Goal: Task Accomplishment & Management: Use online tool/utility

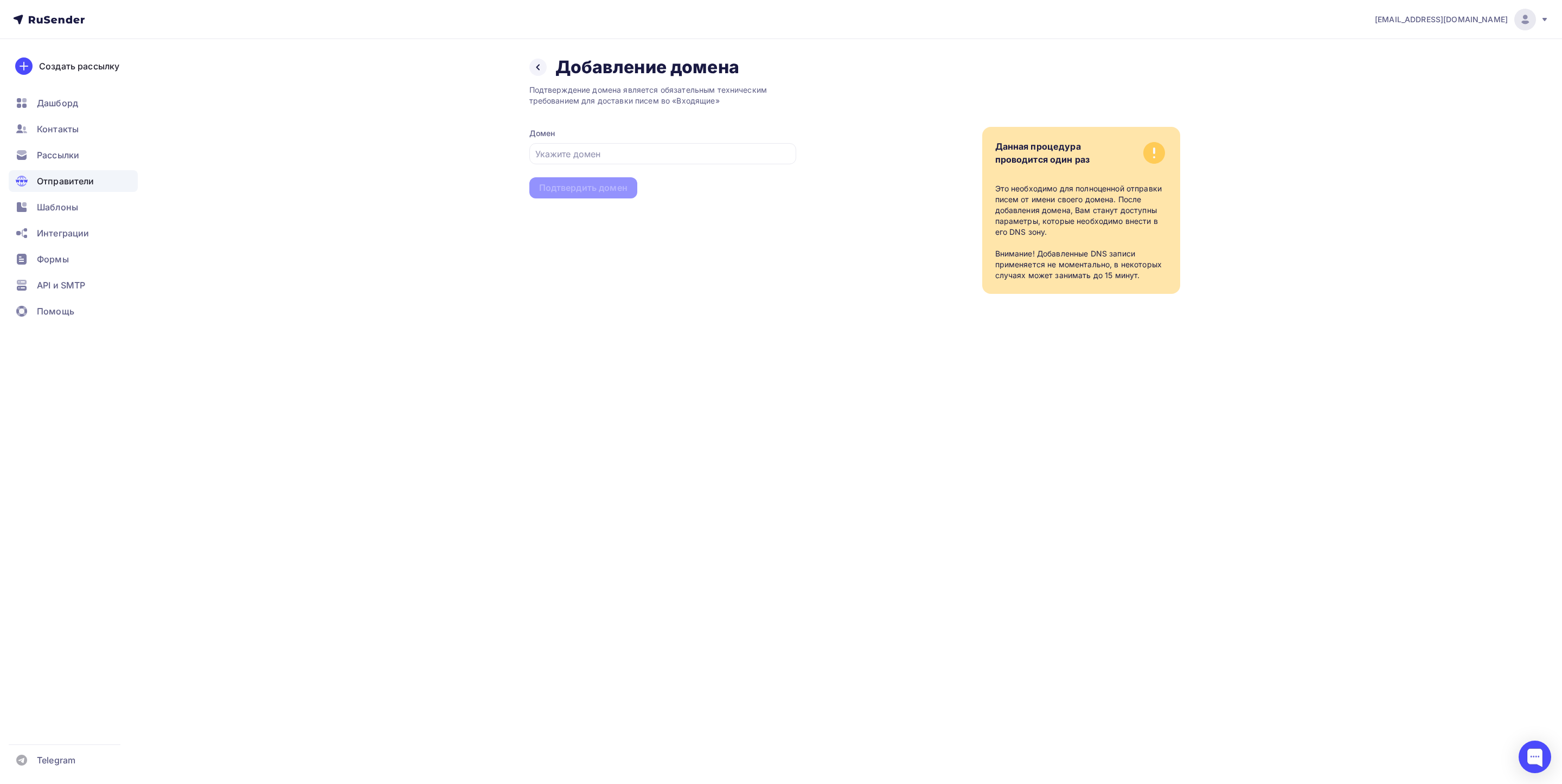
click at [537, 69] on icon at bounding box center [537, 67] width 4 height 6
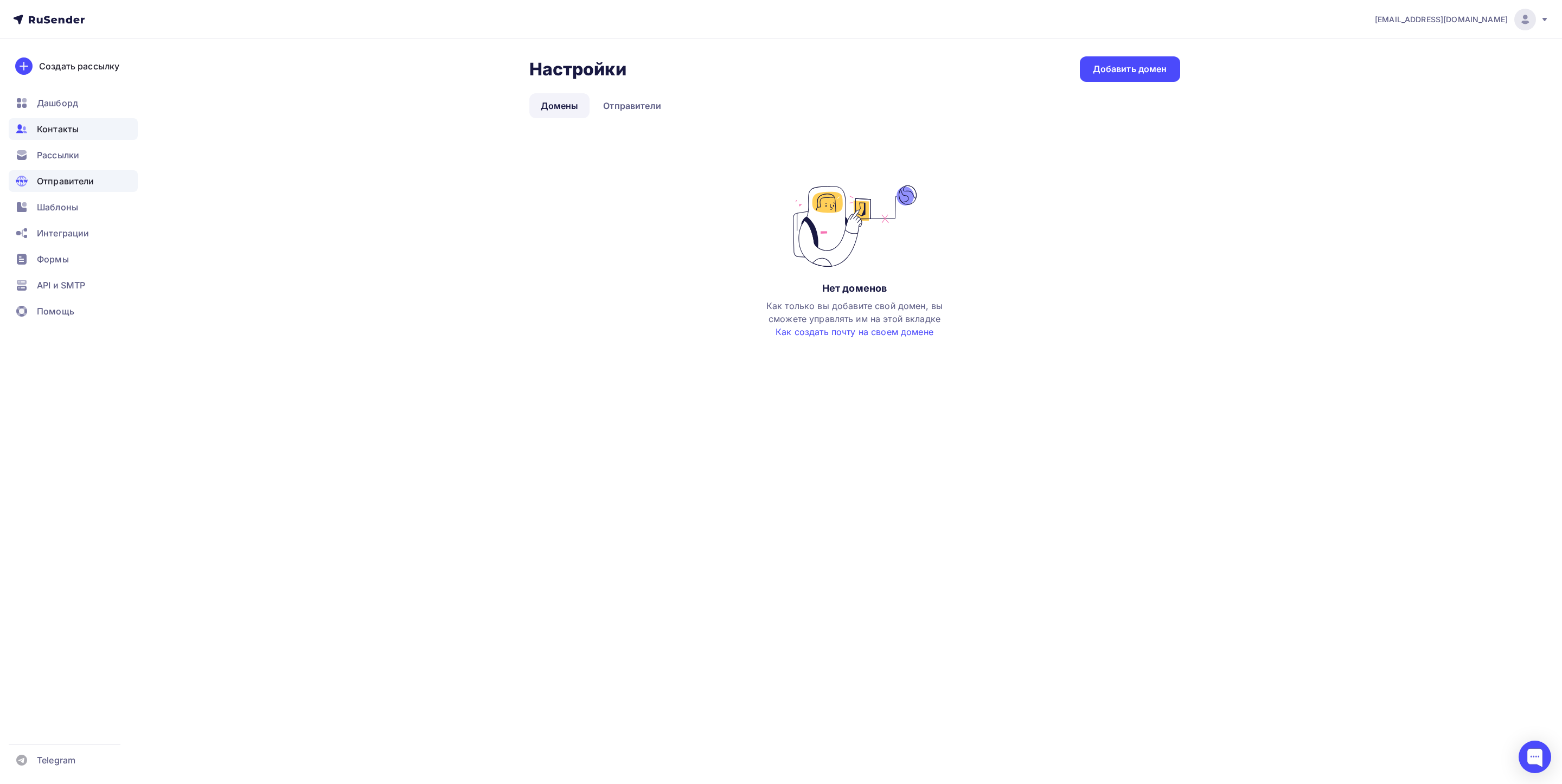
click at [57, 129] on span "Контакты" at bounding box center [58, 129] width 42 height 13
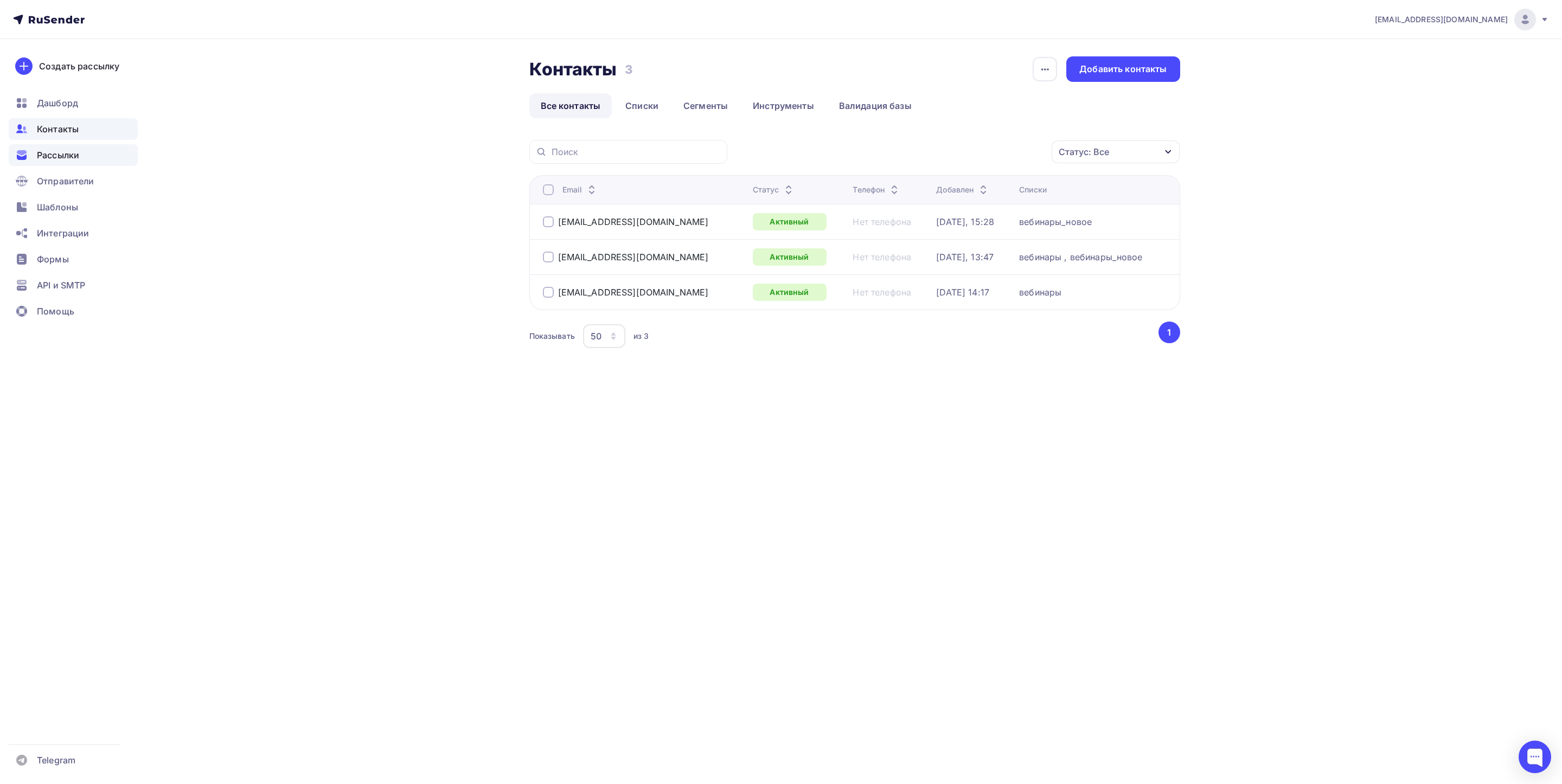
click at [58, 155] on span "Рассылки" at bounding box center [58, 155] width 42 height 13
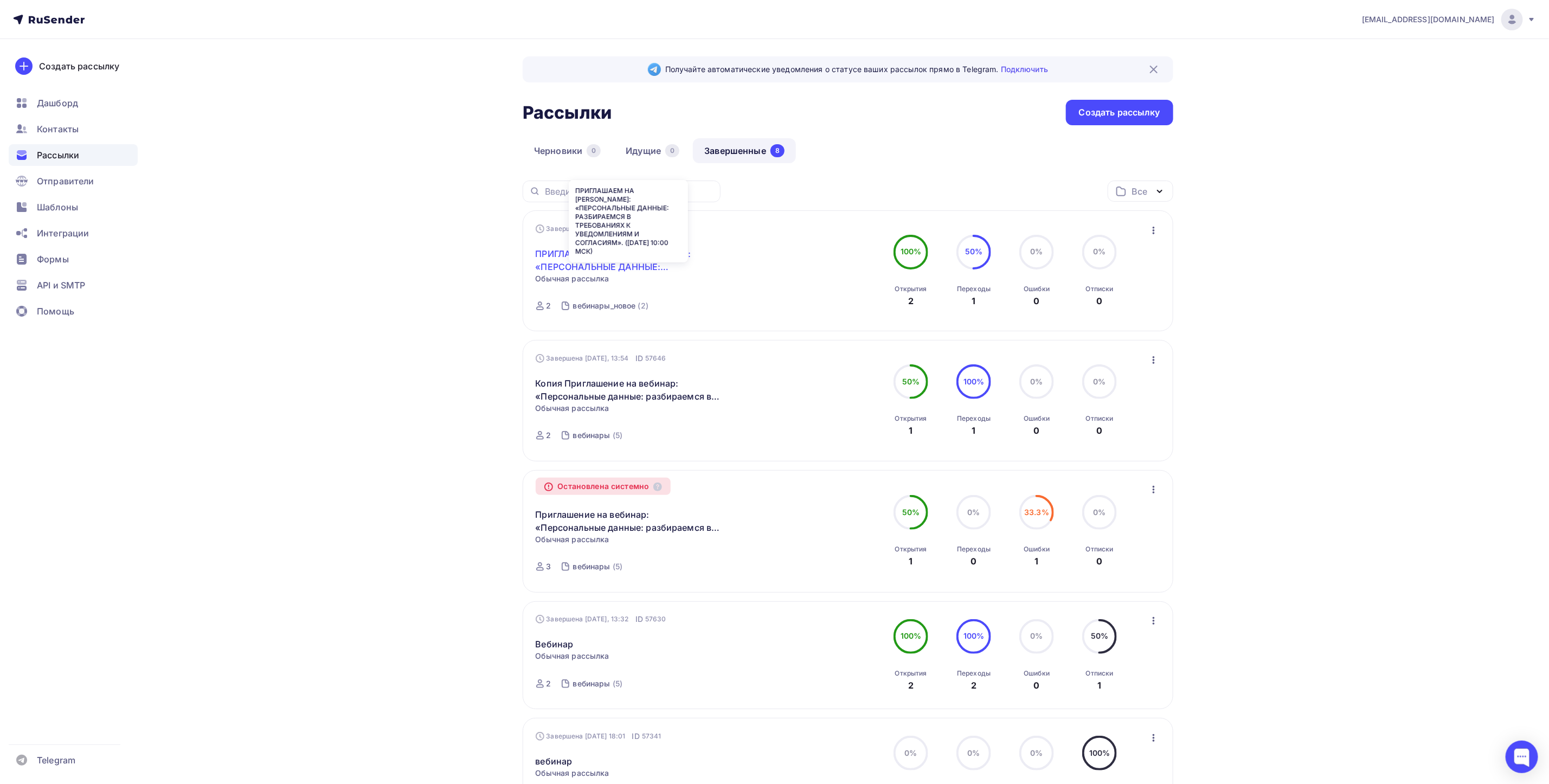
click at [560, 262] on link "ПРИГЛАШАЕМ НА [PERSON_NAME]: «ПЕРСОНАЛЬНЫЕ ДАННЫЕ: РАЗБИРАЕМСЯ В ТРЕБОВАНИЯХ К …" at bounding box center [629, 260] width 186 height 26
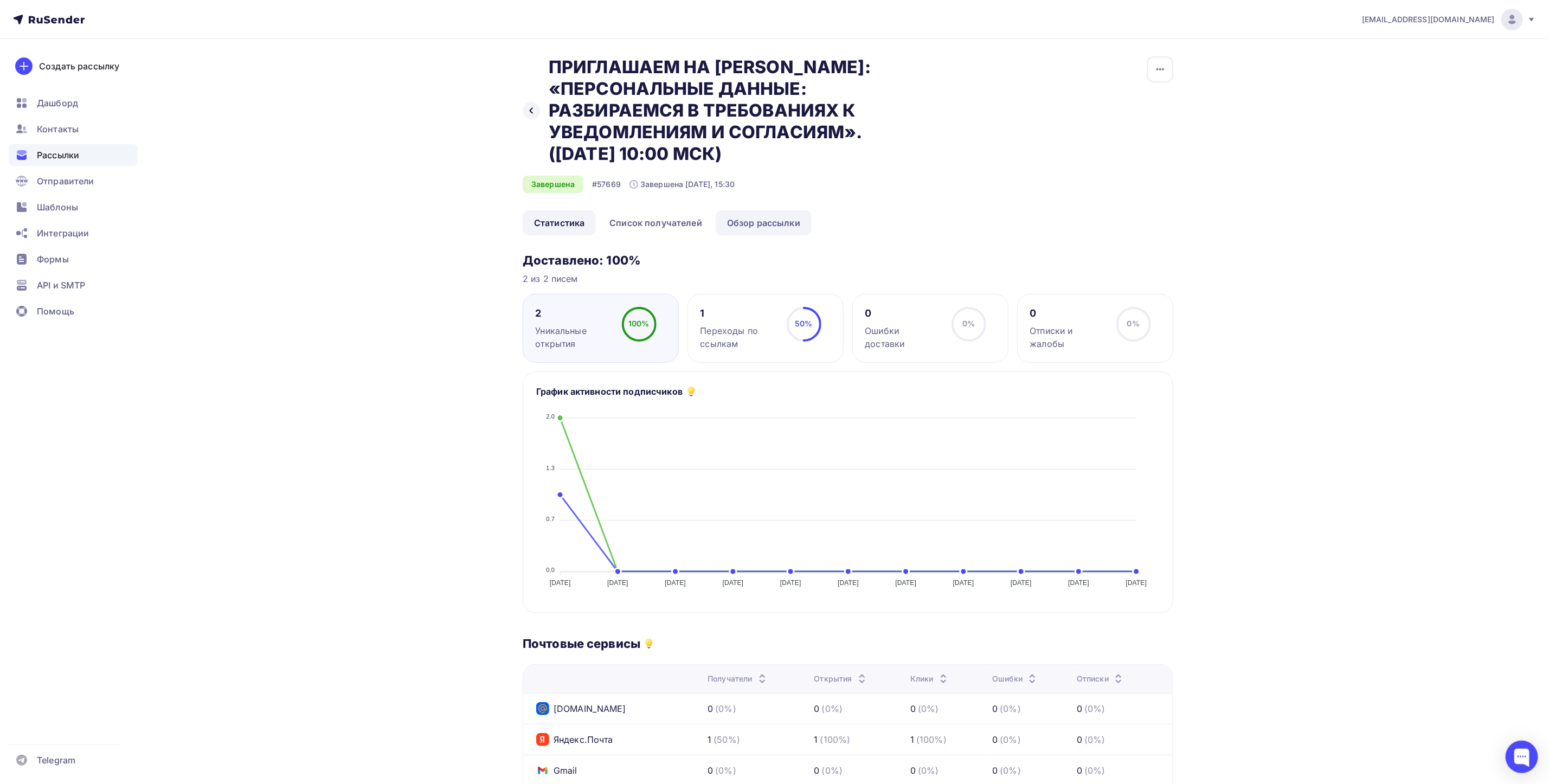
click at [786, 217] on link "Обзор рассылки" at bounding box center [764, 223] width 96 height 25
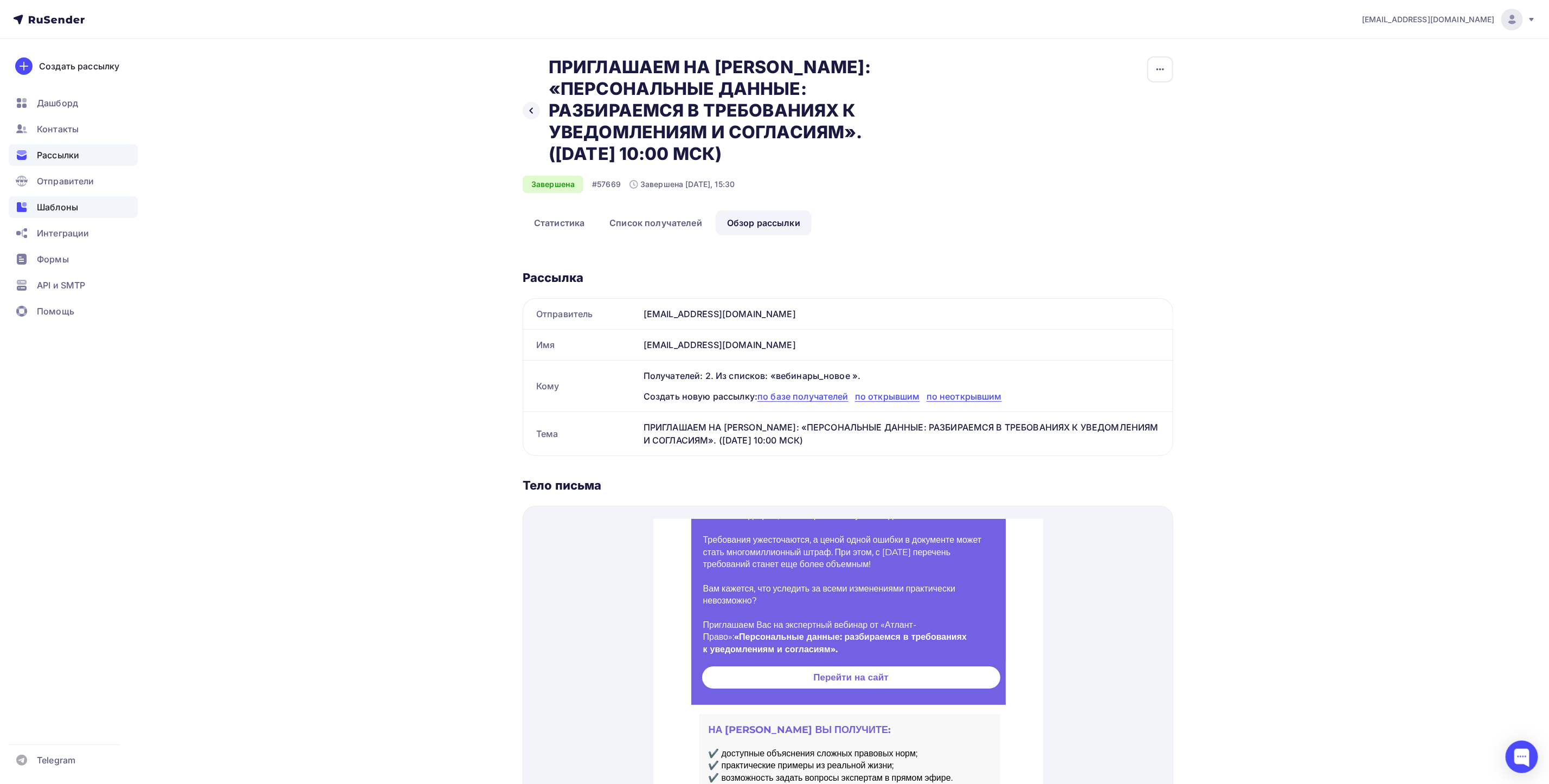
click at [65, 206] on span "Шаблоны" at bounding box center [58, 207] width 41 height 13
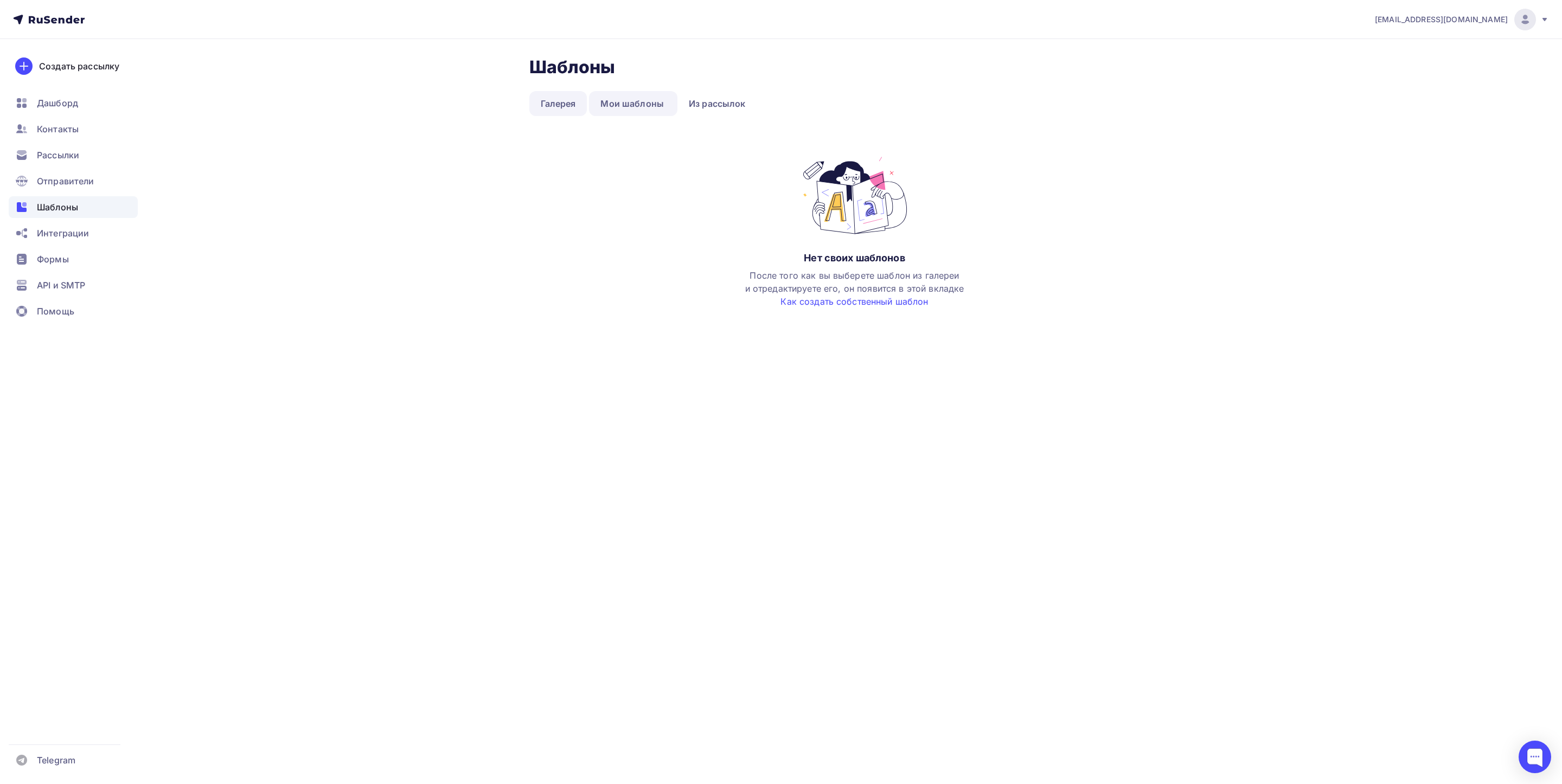
click at [566, 96] on link "Галерея" at bounding box center [558, 103] width 58 height 25
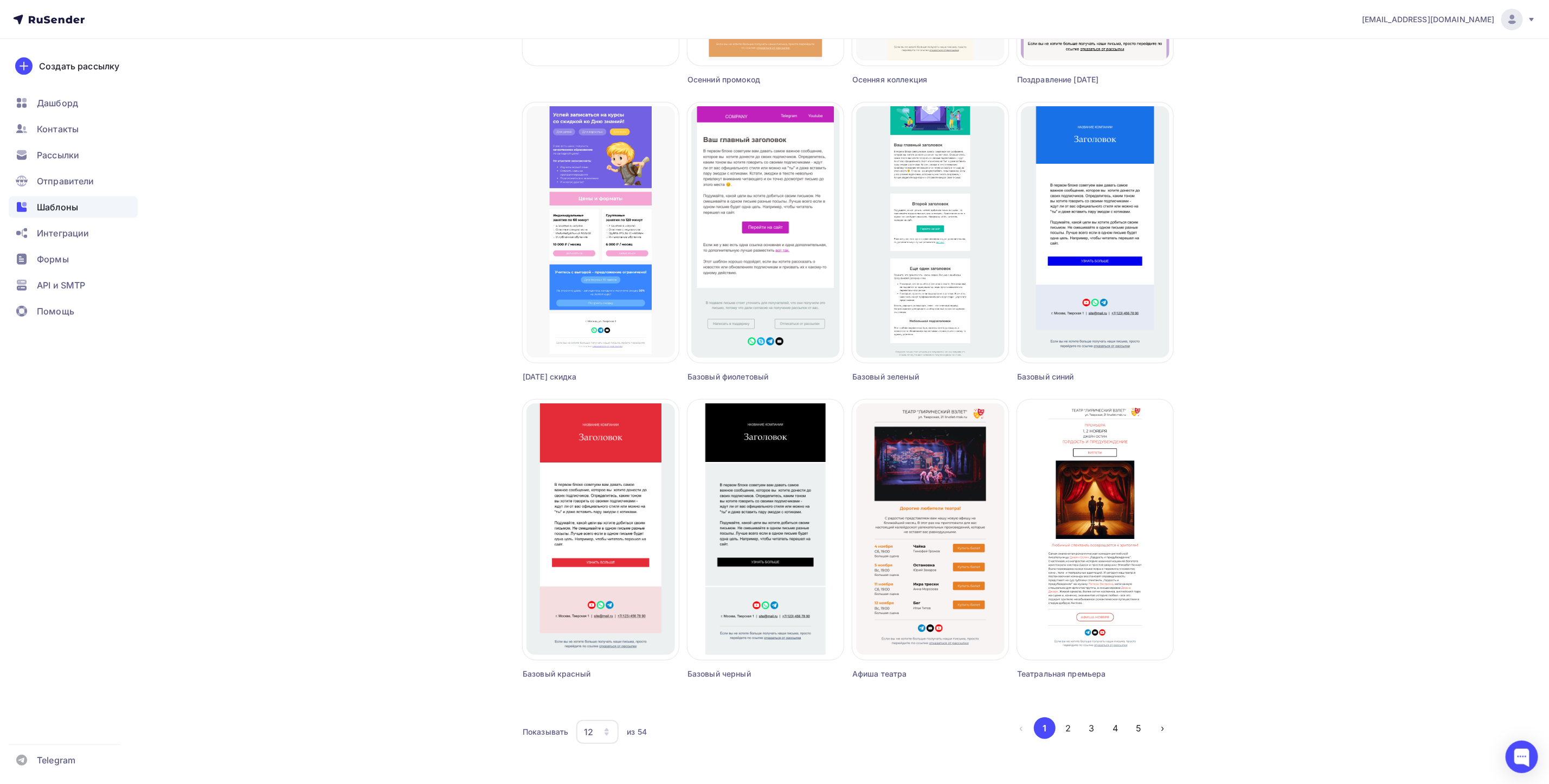
scroll to position [350, 0]
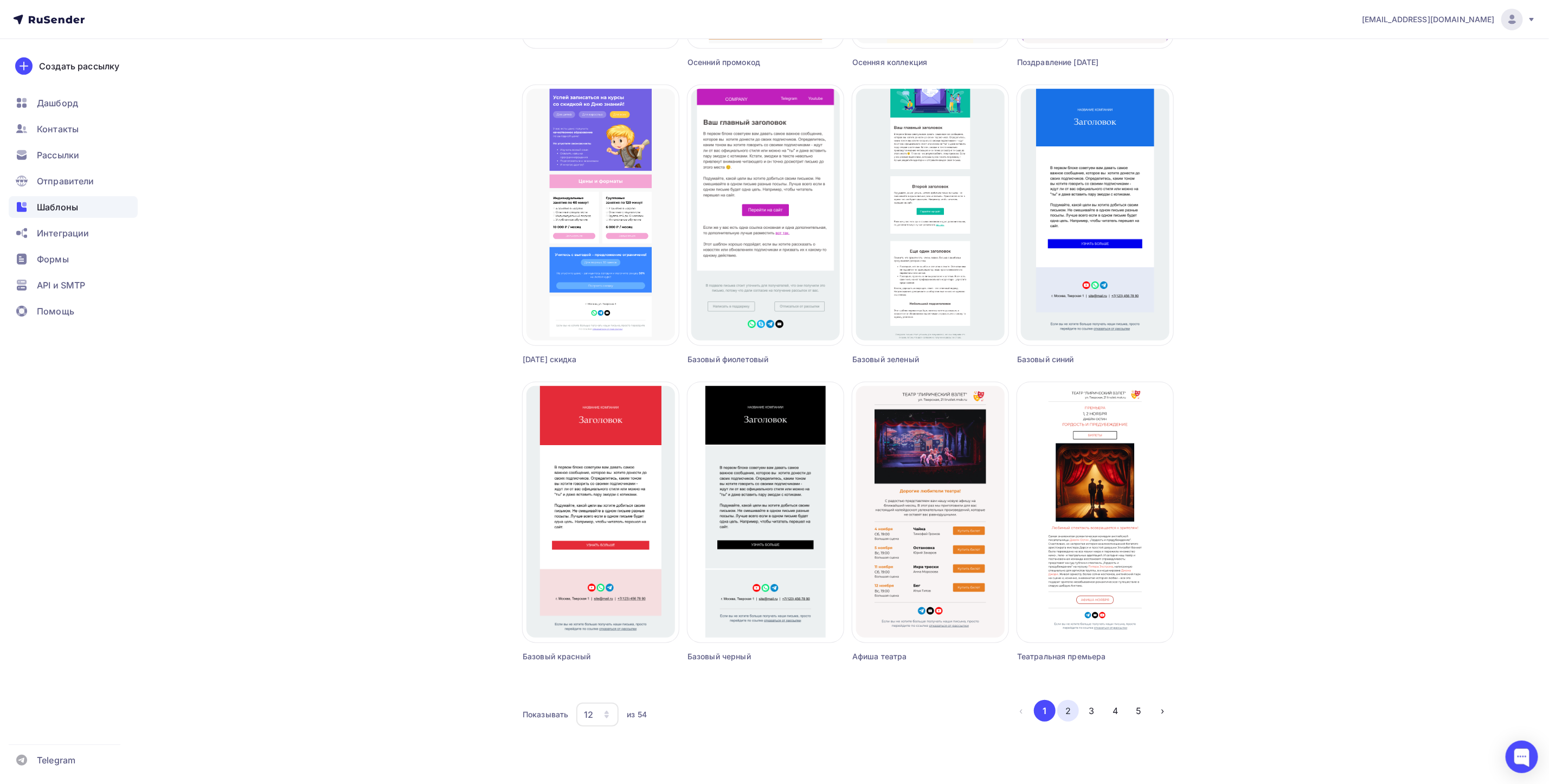
click at [1066, 704] on button "2" at bounding box center [1068, 710] width 22 height 22
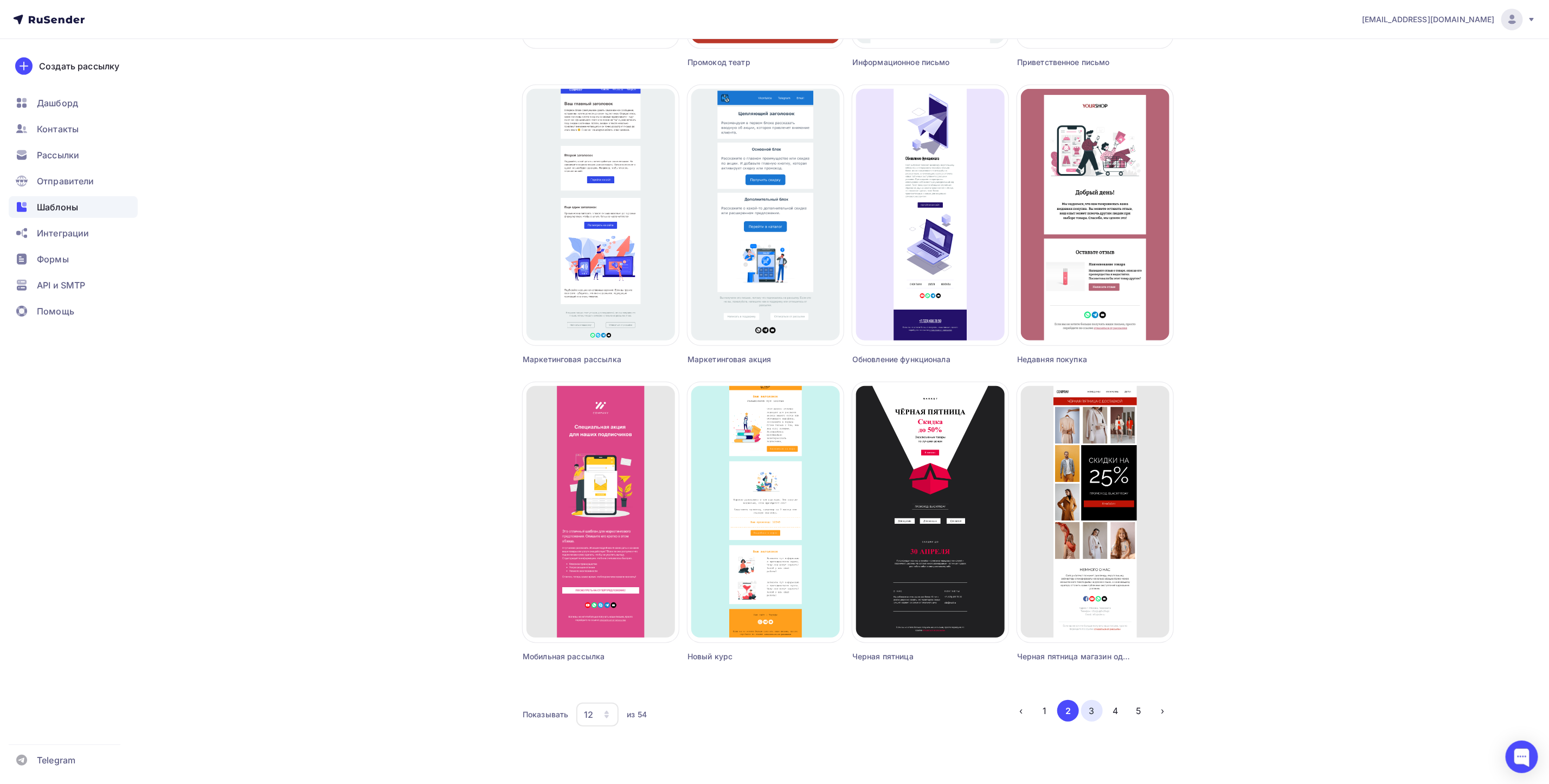
click at [1095, 710] on button "3" at bounding box center [1092, 710] width 22 height 22
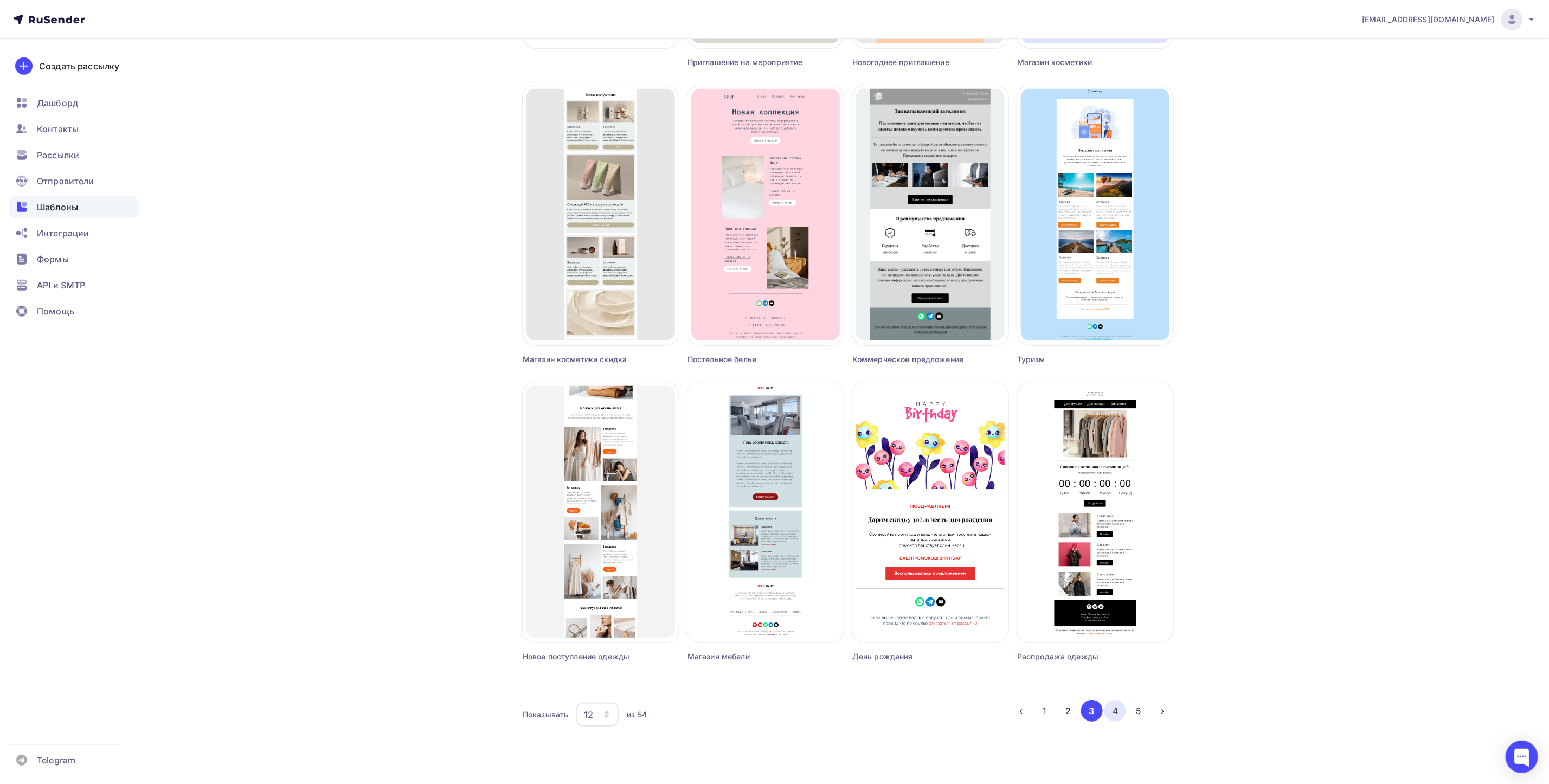
click at [1109, 712] on button "4" at bounding box center [1115, 710] width 22 height 22
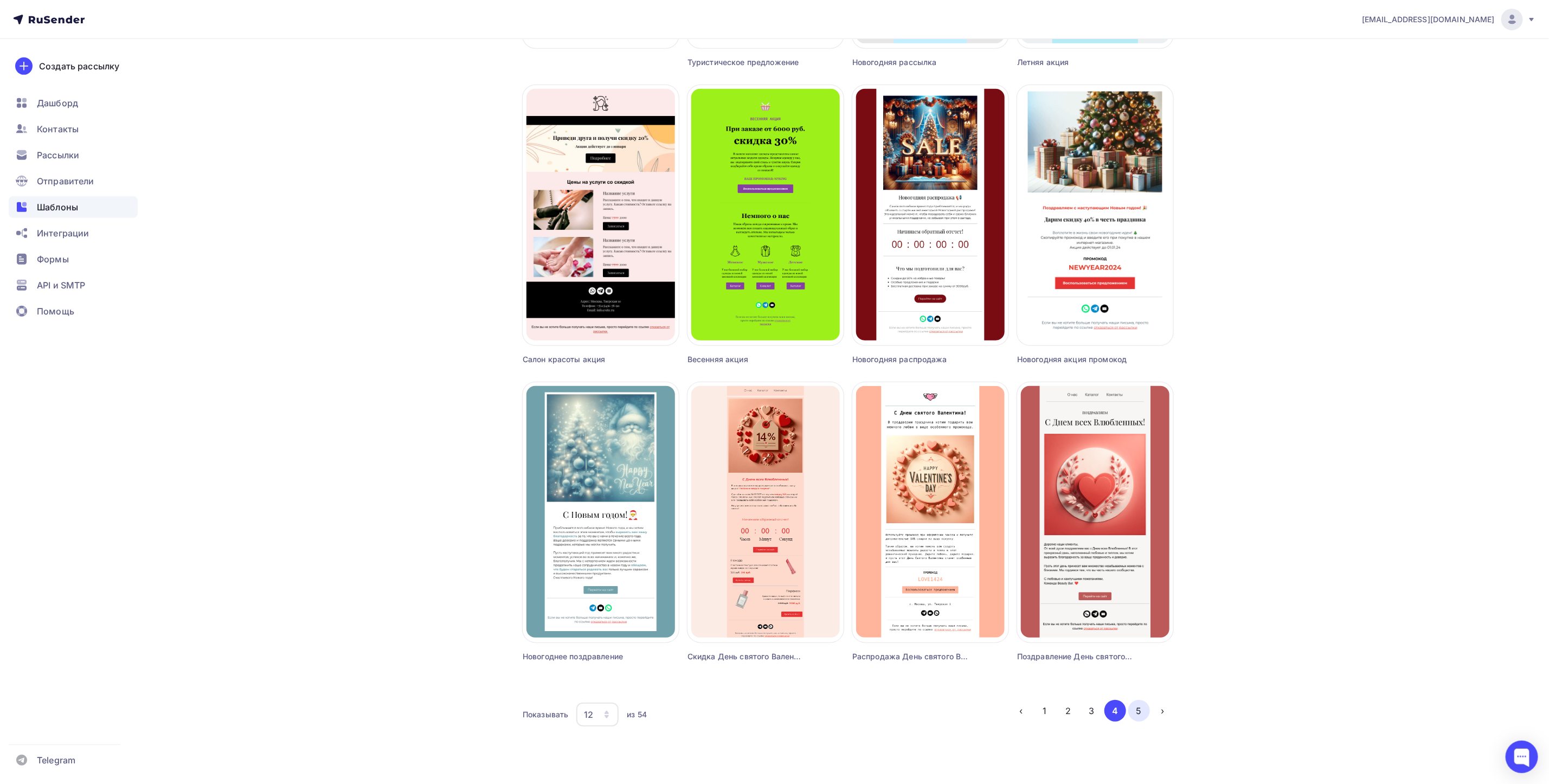
click at [1139, 709] on button "5" at bounding box center [1139, 710] width 22 height 22
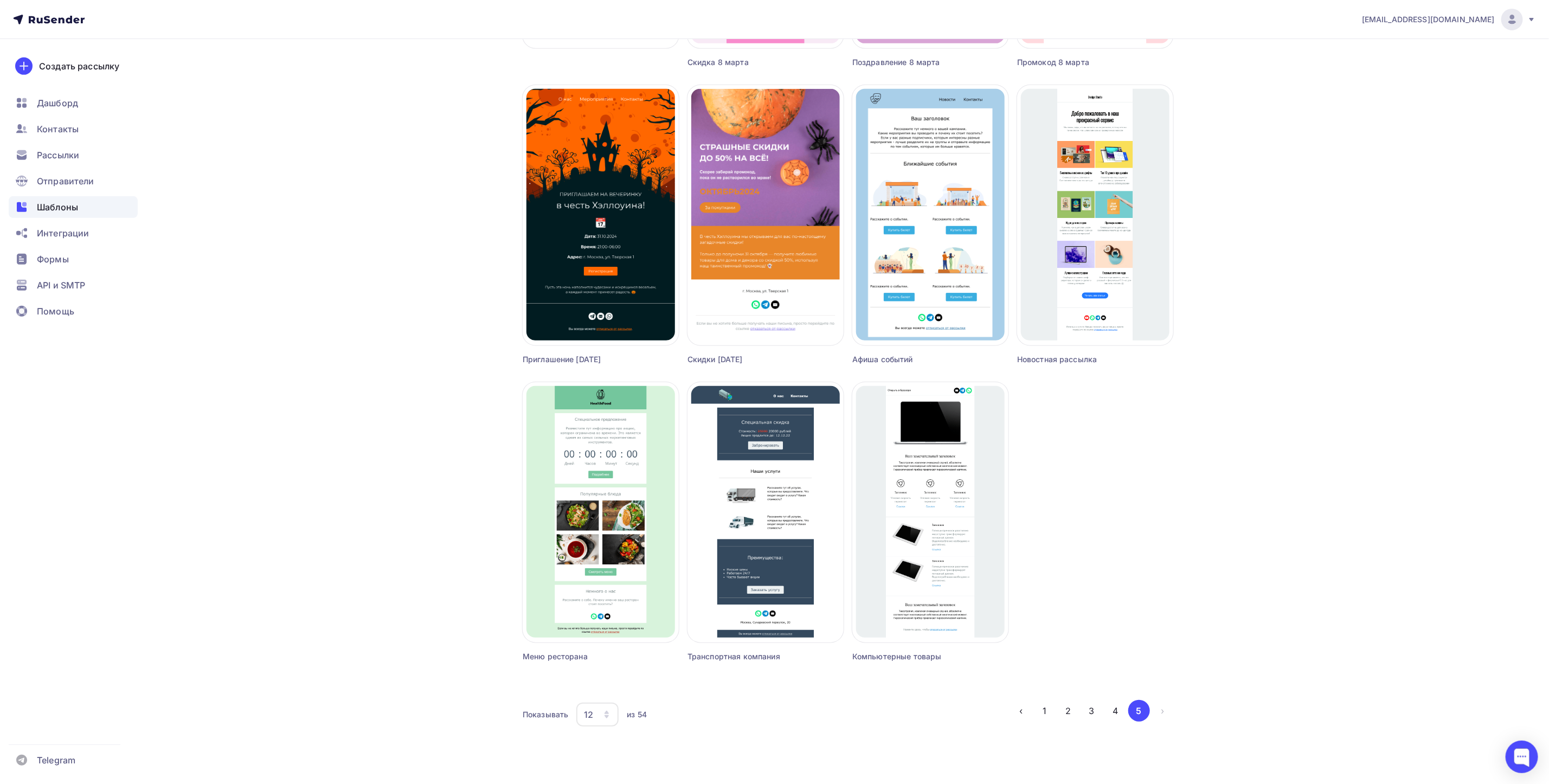
click at [1168, 705] on li "›" at bounding box center [1162, 710] width 23 height 22
click at [1159, 710] on li "›" at bounding box center [1162, 710] width 23 height 22
click at [1160, 709] on li "›" at bounding box center [1162, 710] width 23 height 22
click at [1048, 713] on button "1" at bounding box center [1044, 710] width 22 height 22
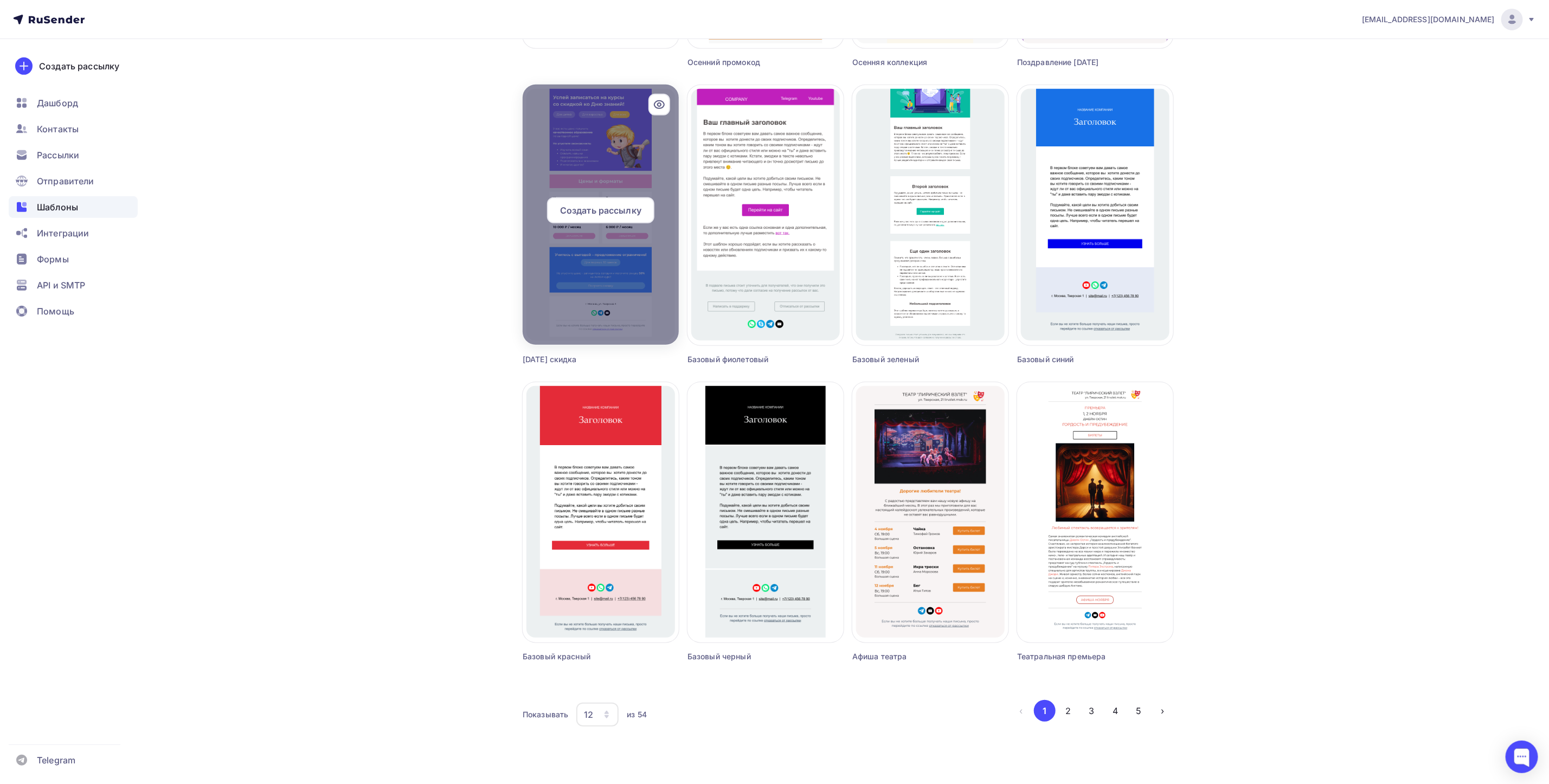
click at [642, 262] on div at bounding box center [600, 214] width 156 height 260
click at [637, 218] on div "Создать рассылку" at bounding box center [600, 211] width 108 height 26
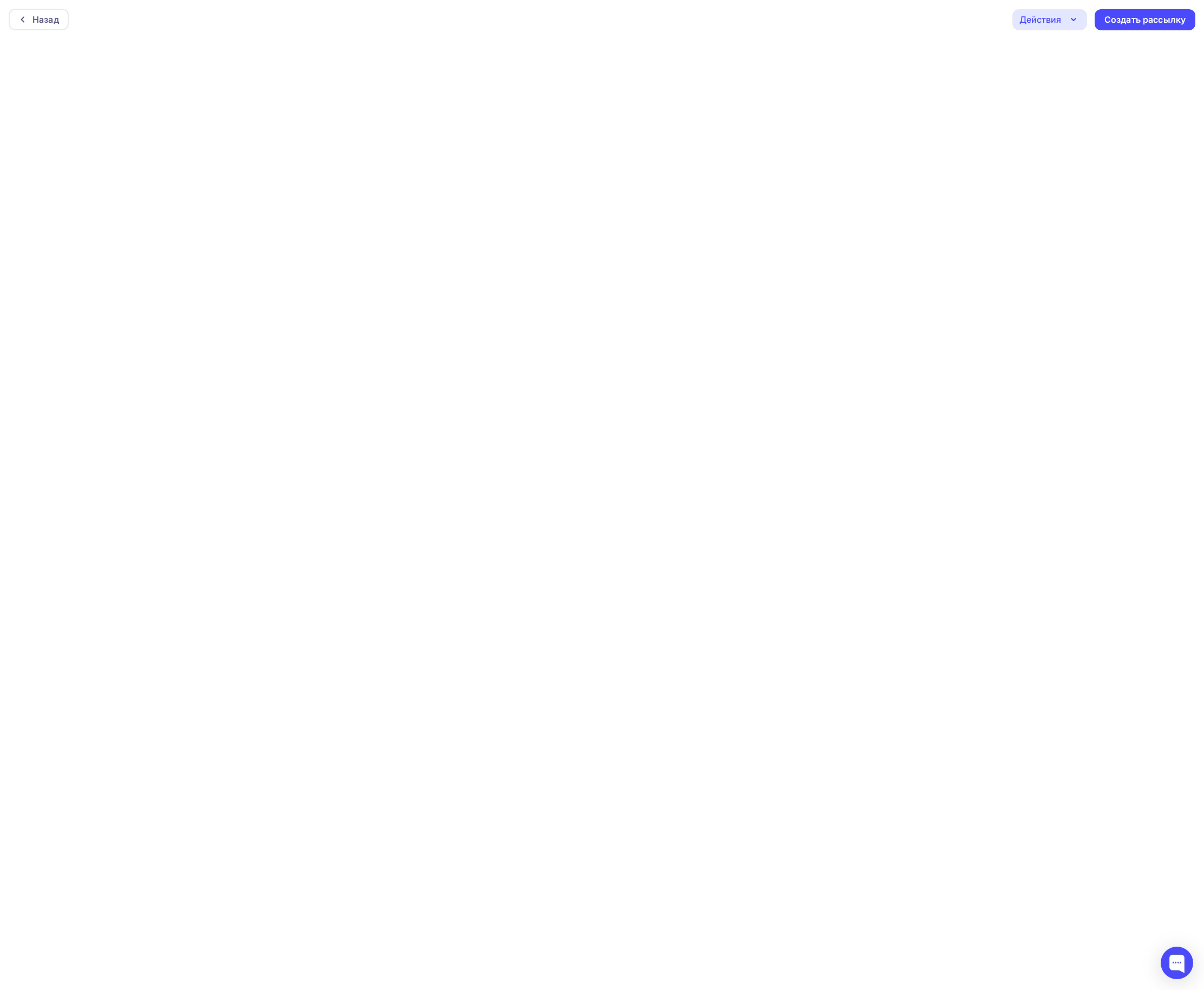
scroll to position [3, 0]
click at [1065, 20] on div "Действия" at bounding box center [1050, 17] width 74 height 21
click at [1071, 40] on link "Отправить тестовое письмо" at bounding box center [1097, 49] width 158 height 22
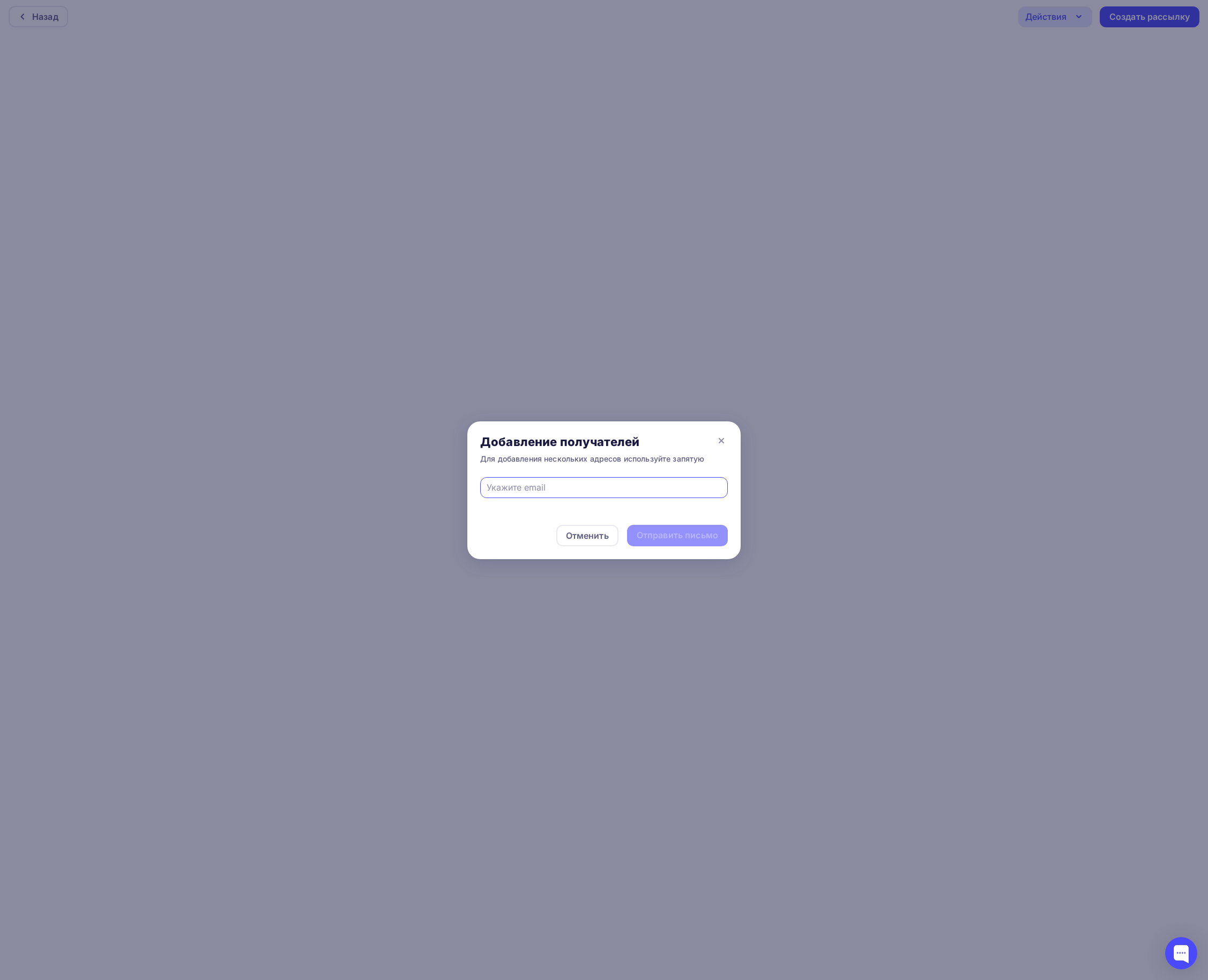
type input "[EMAIL_ADDRESS][DOMAIN_NAME]"
click at [660, 540] on div "Отправить письмо" at bounding box center [677, 535] width 101 height 22
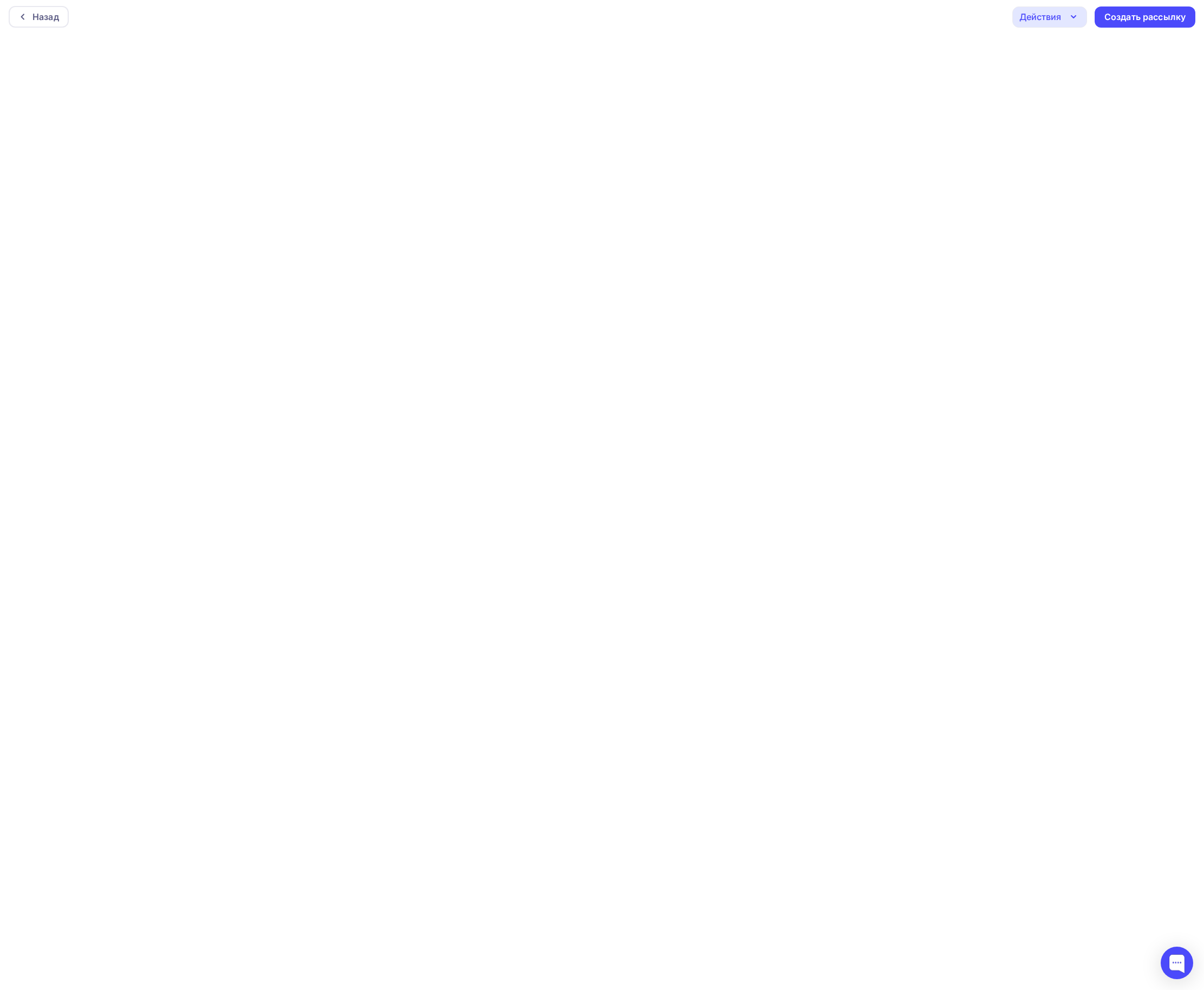
click at [1068, 17] on icon "button" at bounding box center [1073, 17] width 13 height 13
click at [1067, 44] on div "Отправить тестовое письмо" at bounding box center [1108, 50] width 125 height 13
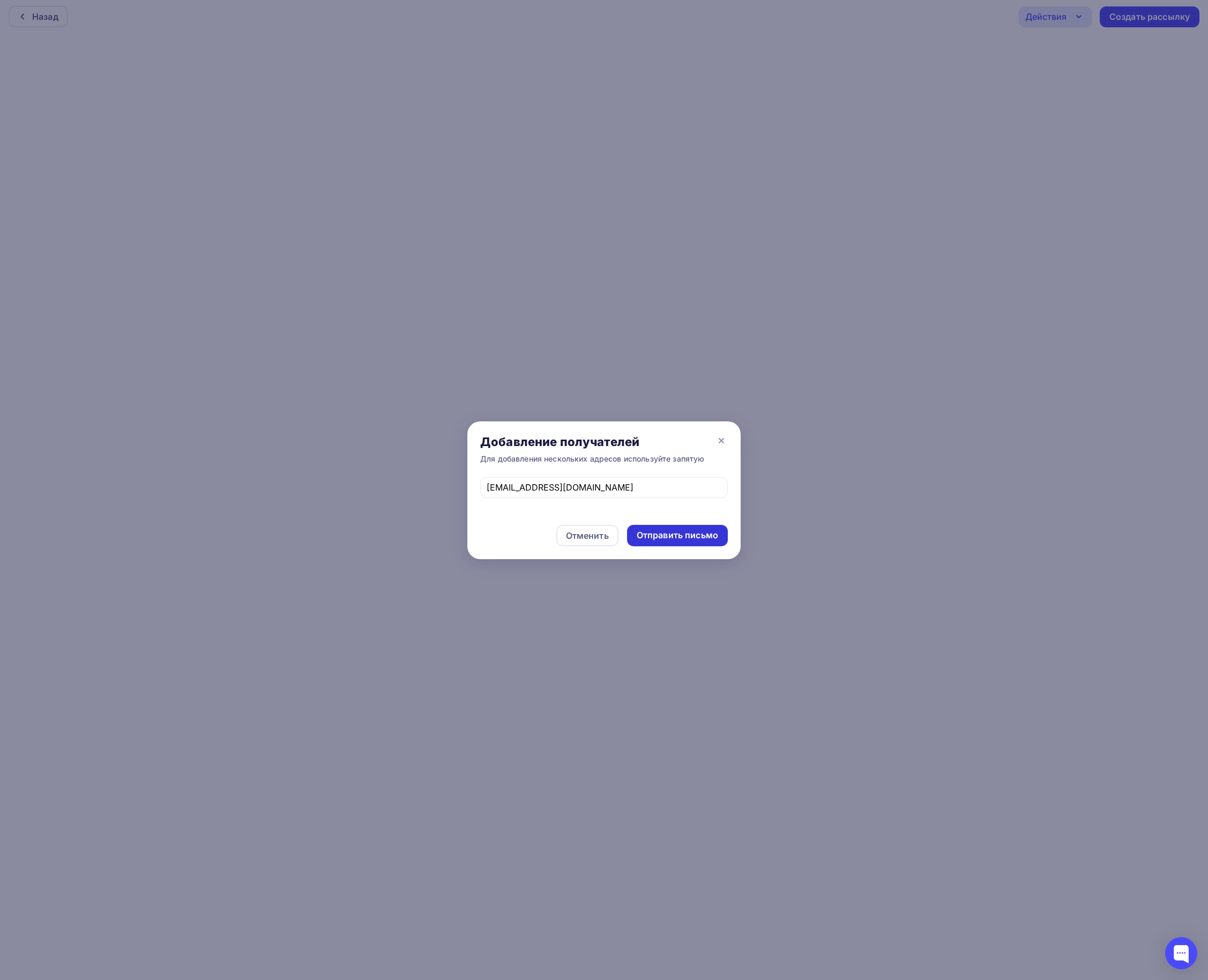
click at [664, 529] on div "Отправить письмо" at bounding box center [677, 535] width 82 height 12
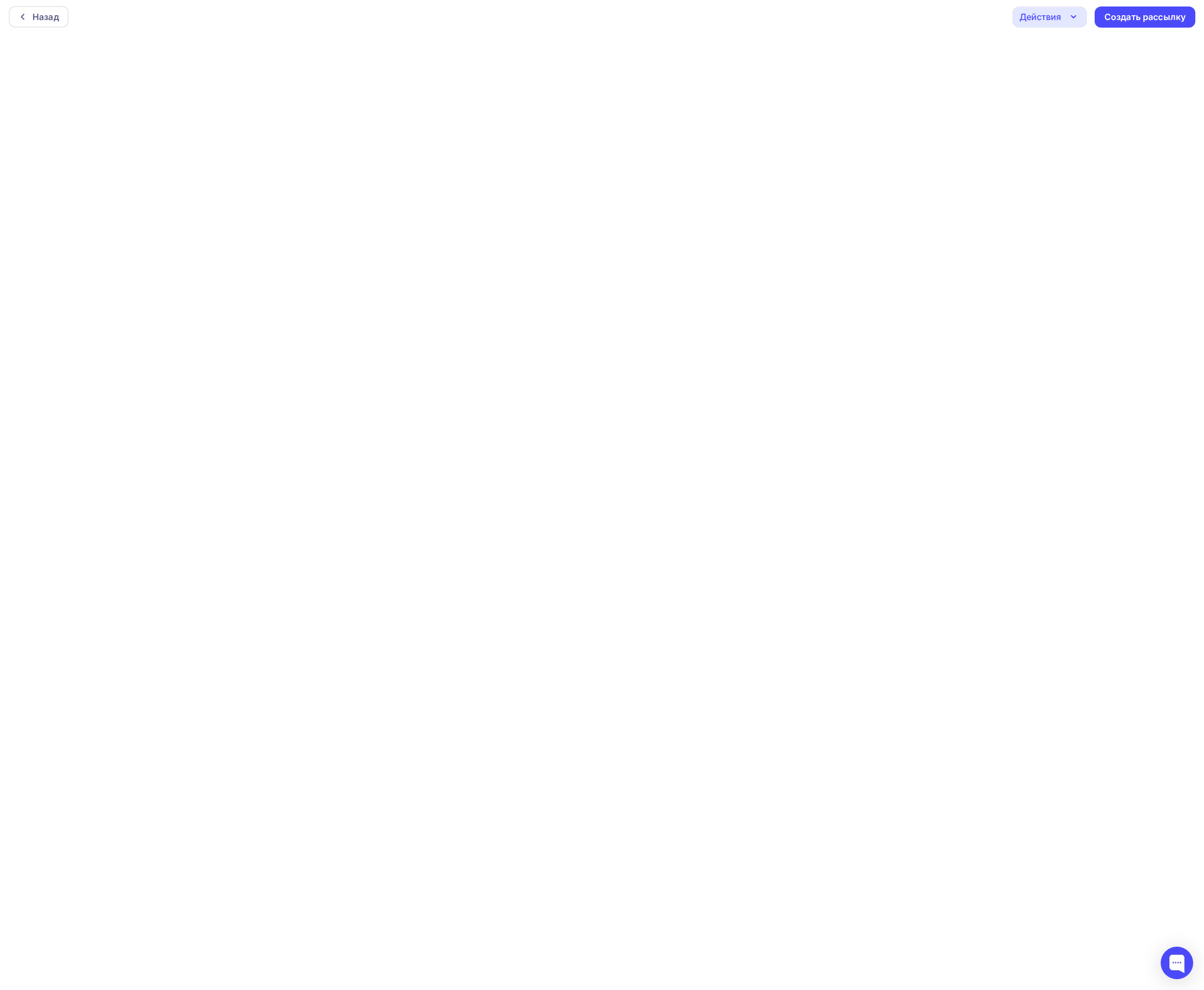
scroll to position [0, 0]
click at [1033, 22] on div "Действия" at bounding box center [1040, 19] width 42 height 13
click at [1052, 51] on div "Отправить тестовое письмо" at bounding box center [1108, 53] width 125 height 13
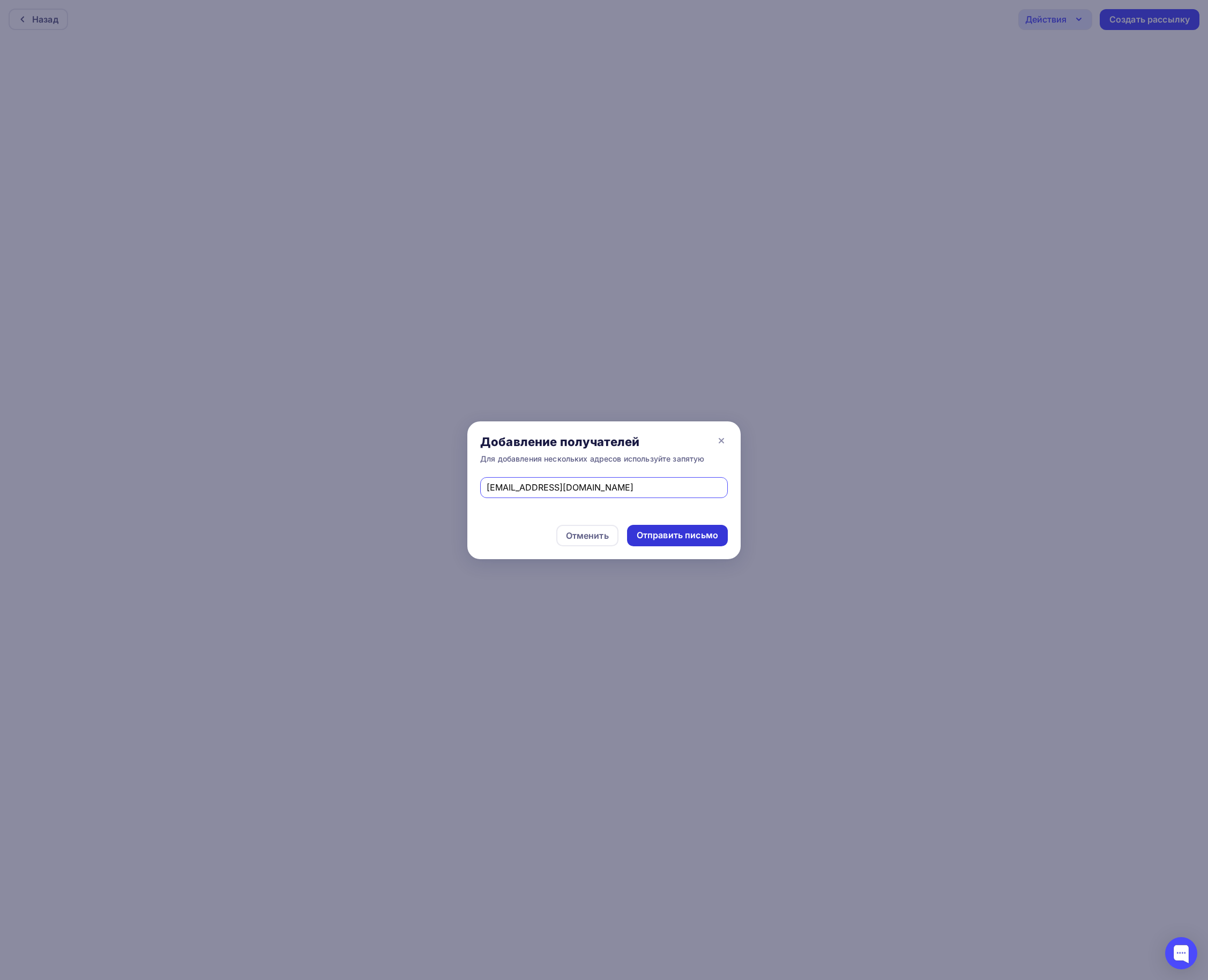
click at [672, 542] on div "Отправить письмо" at bounding box center [677, 535] width 101 height 22
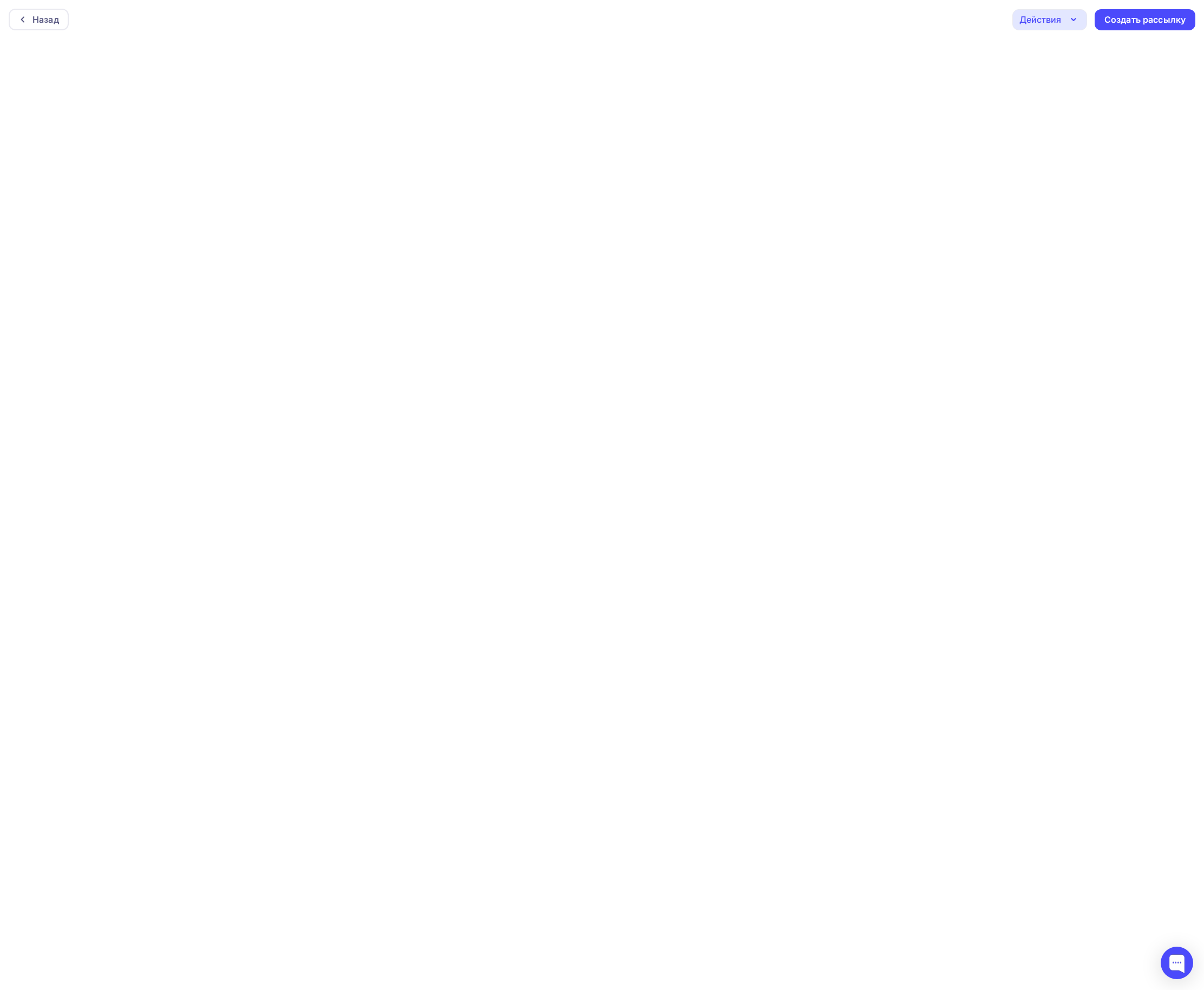
scroll to position [3, 0]
click at [1051, 19] on div "Действия" at bounding box center [1040, 17] width 42 height 13
click at [1048, 44] on div "Отправить тестовое письмо" at bounding box center [1108, 50] width 125 height 13
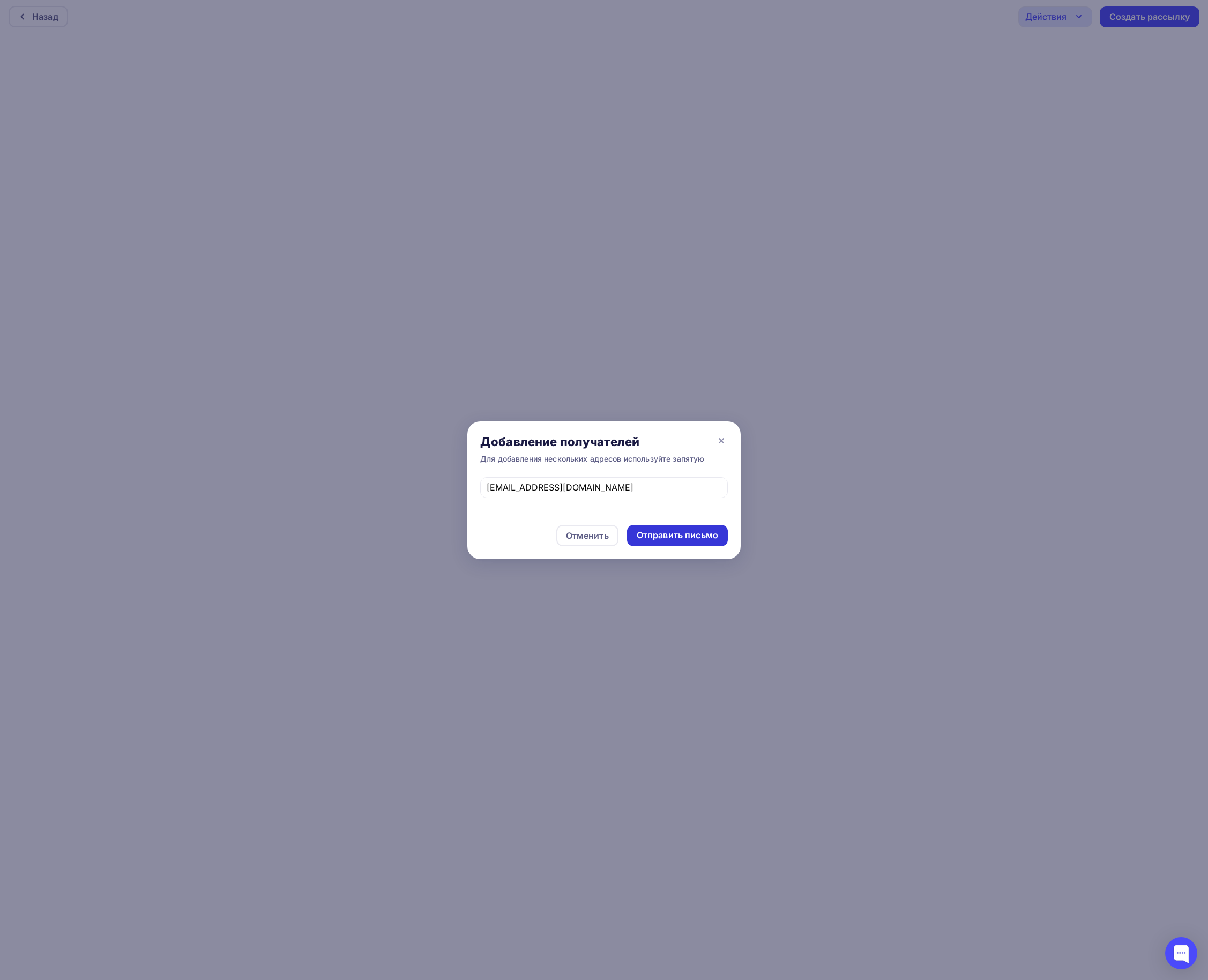
click at [664, 541] on div "Отправить письмо" at bounding box center [677, 535] width 101 height 22
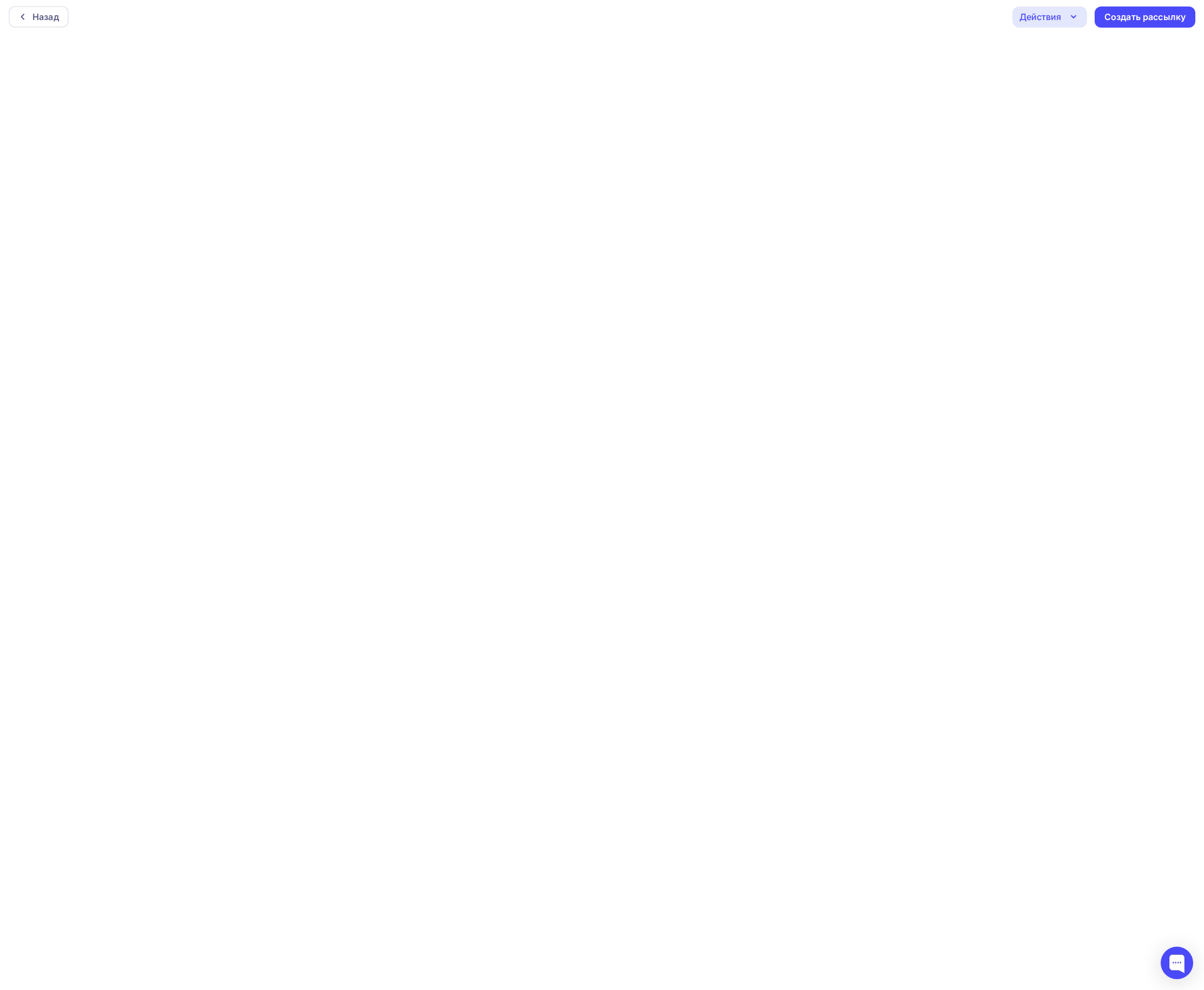
click at [1055, 13] on div "Действия" at bounding box center [1040, 17] width 42 height 13
click at [1064, 50] on div "Отправить тестовое письмо" at bounding box center [1108, 50] width 125 height 13
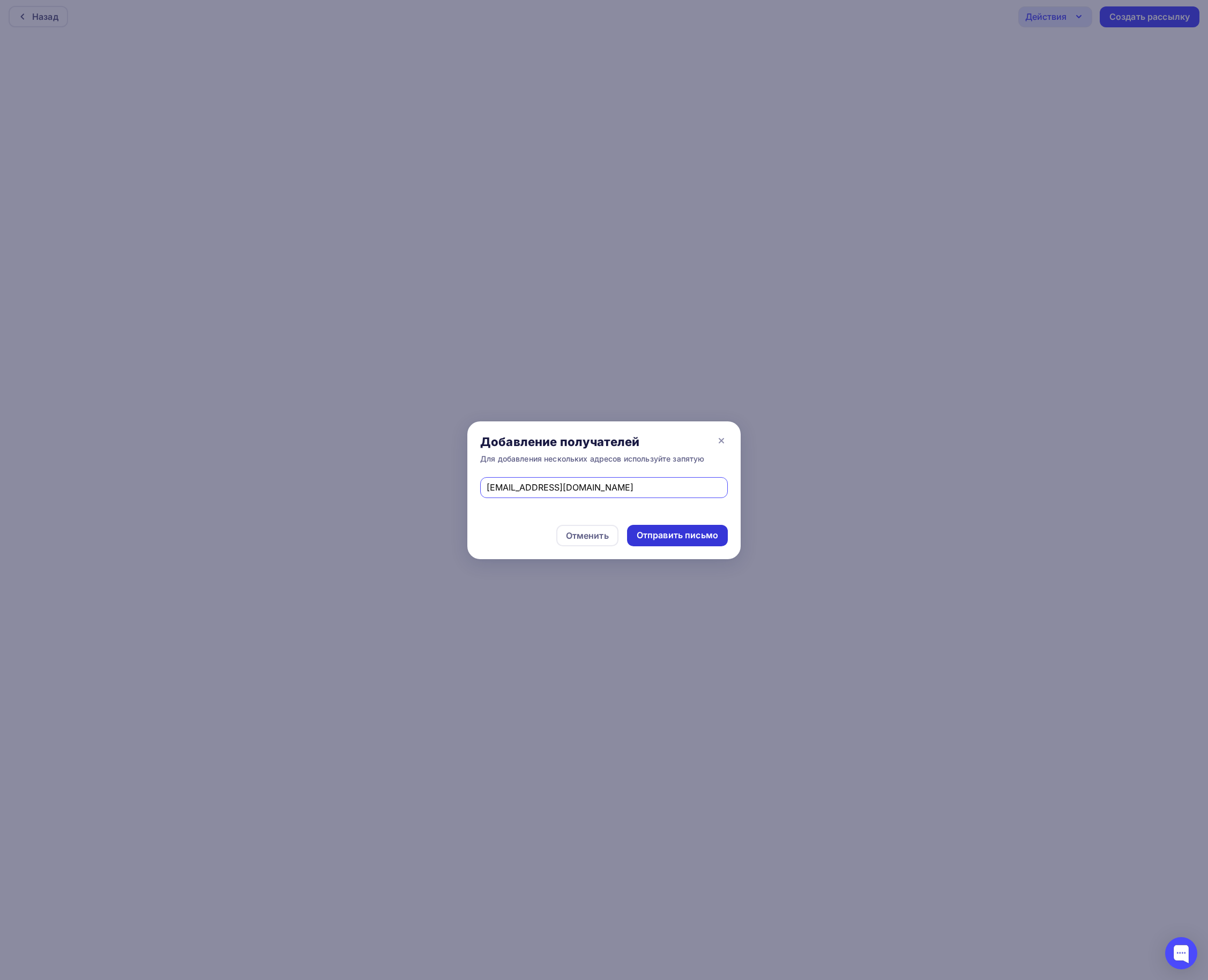
click at [684, 535] on div "Отправить письмо" at bounding box center [677, 535] width 82 height 12
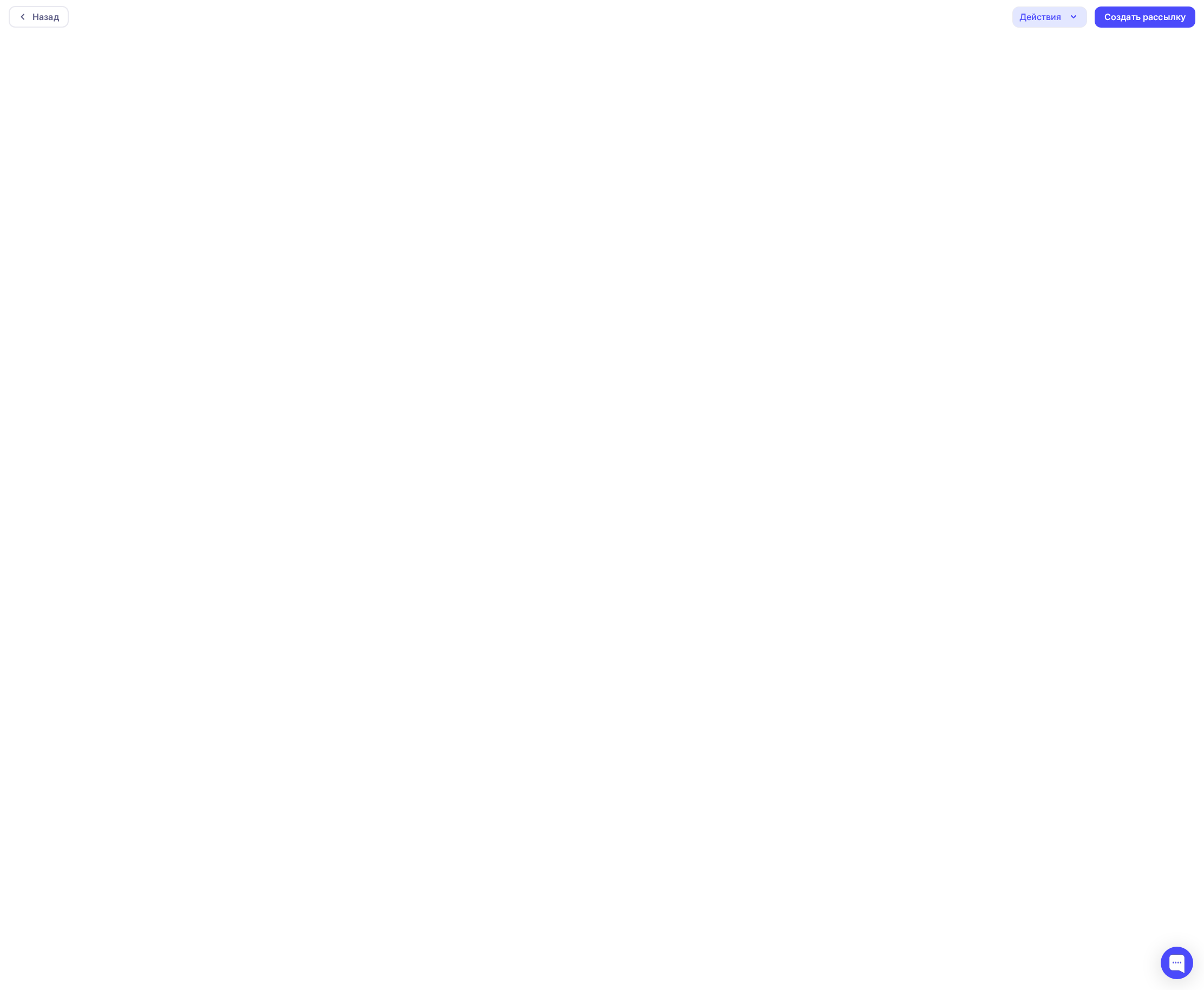
click at [1063, 20] on div "Действия" at bounding box center [1050, 17] width 74 height 21
click at [1076, 61] on link "Предпросмотр" at bounding box center [1097, 71] width 158 height 22
click at [49, 20] on div "Назад" at bounding box center [45, 19] width 27 height 13
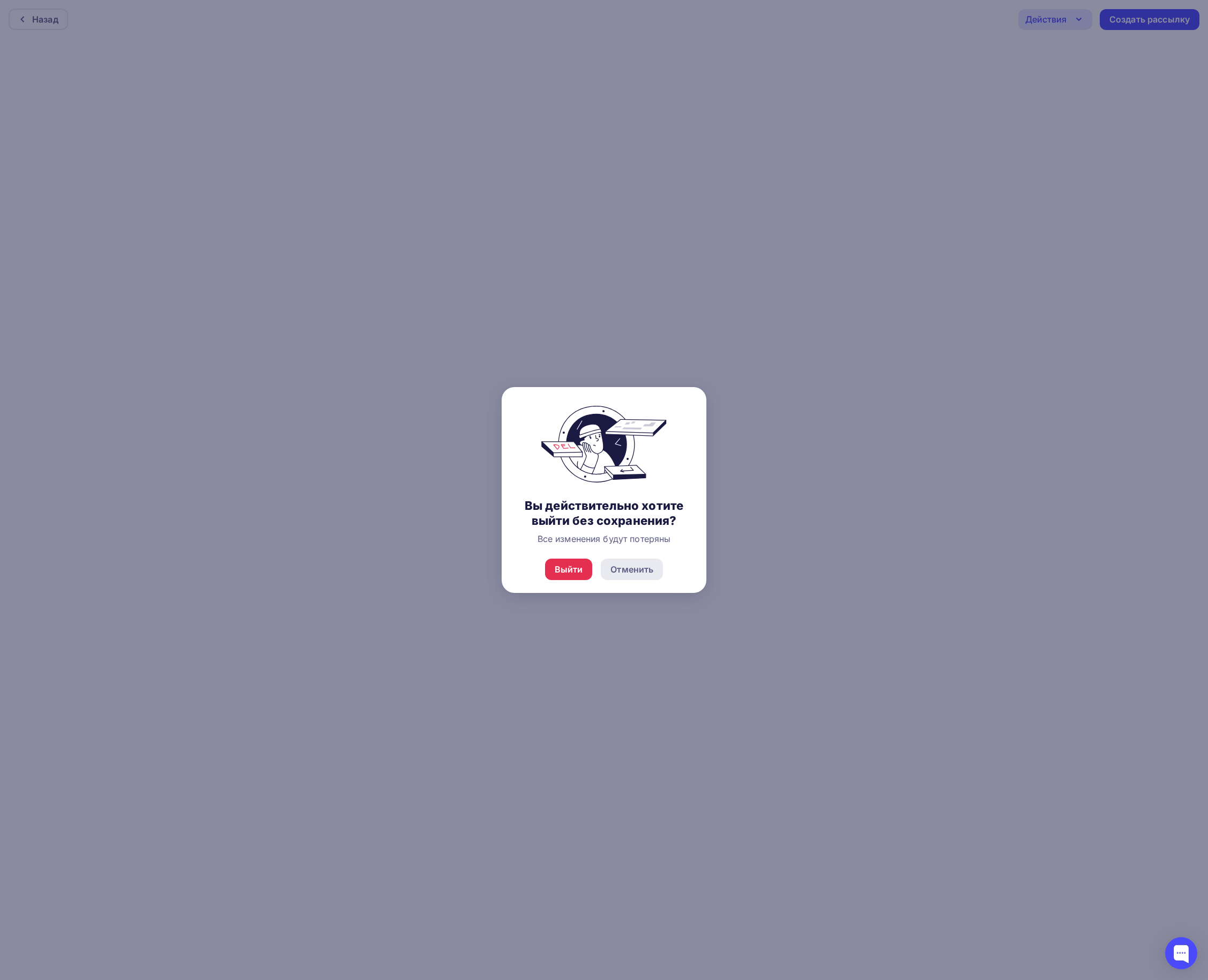
click at [633, 567] on div "Отменить" at bounding box center [632, 569] width 43 height 13
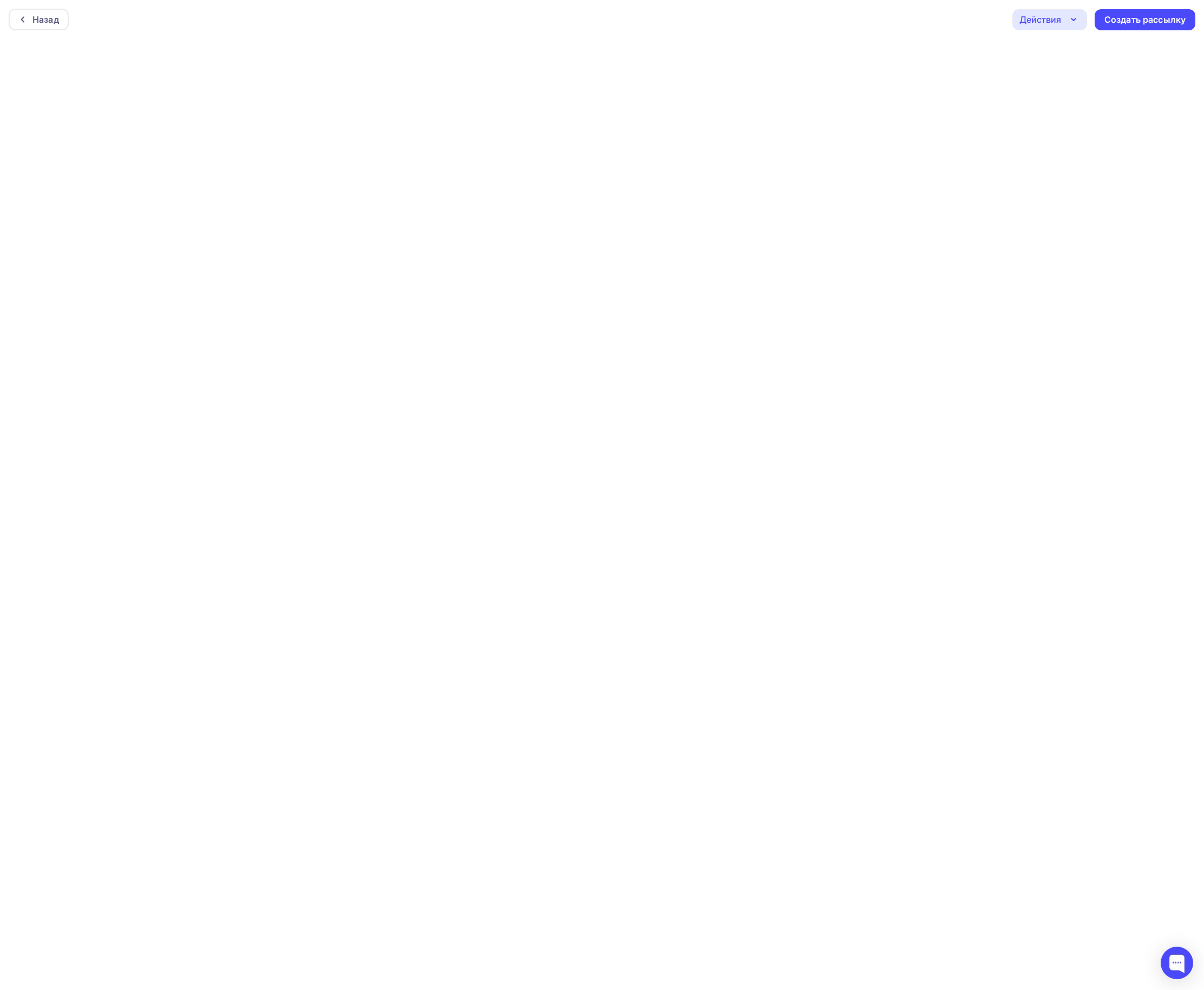
click at [1033, 20] on div "Действия" at bounding box center [1040, 19] width 42 height 13
click at [1116, 54] on div "Отправить тестовое письмо" at bounding box center [1108, 53] width 125 height 13
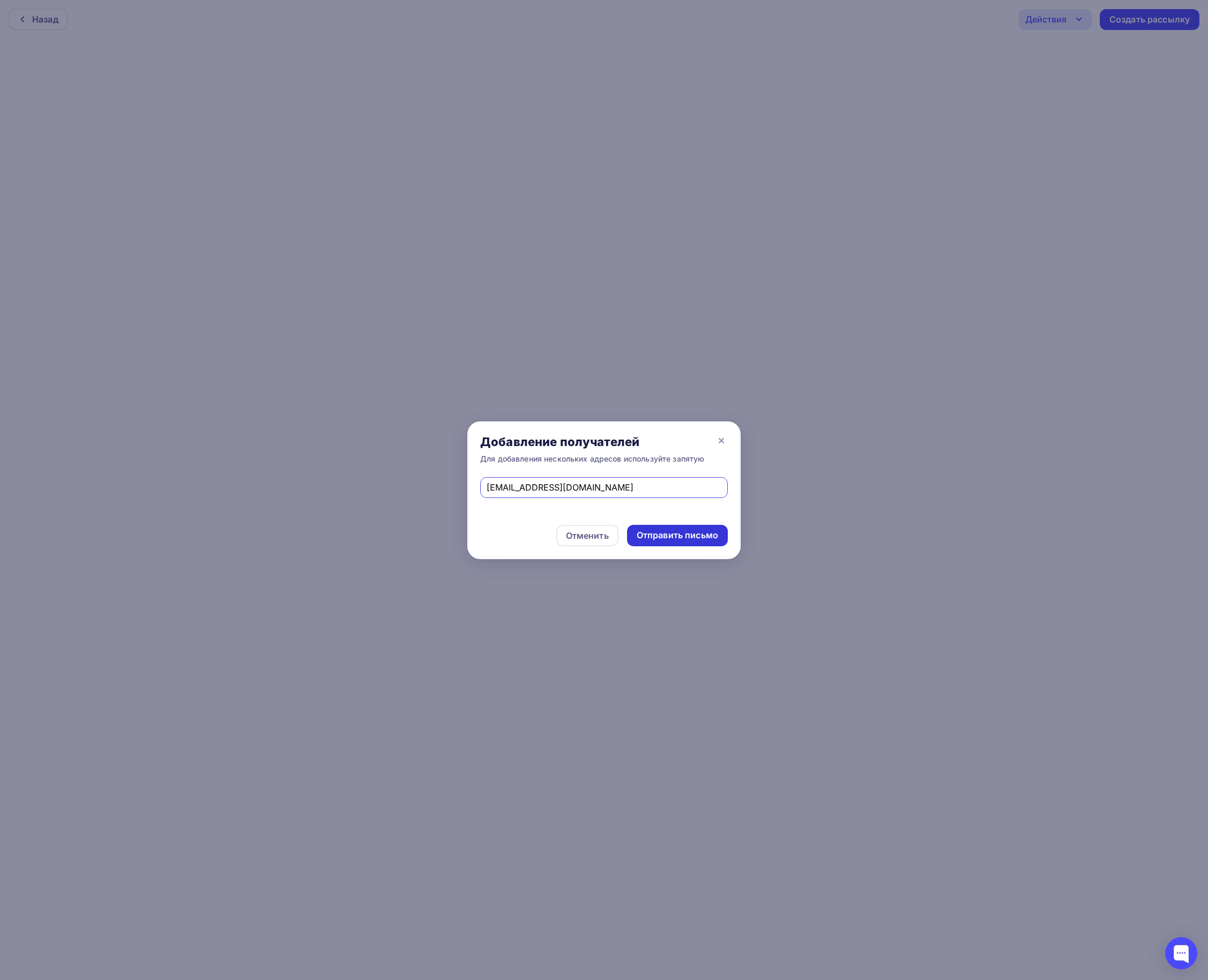
click at [688, 537] on div "Отправить письмо" at bounding box center [677, 535] width 82 height 12
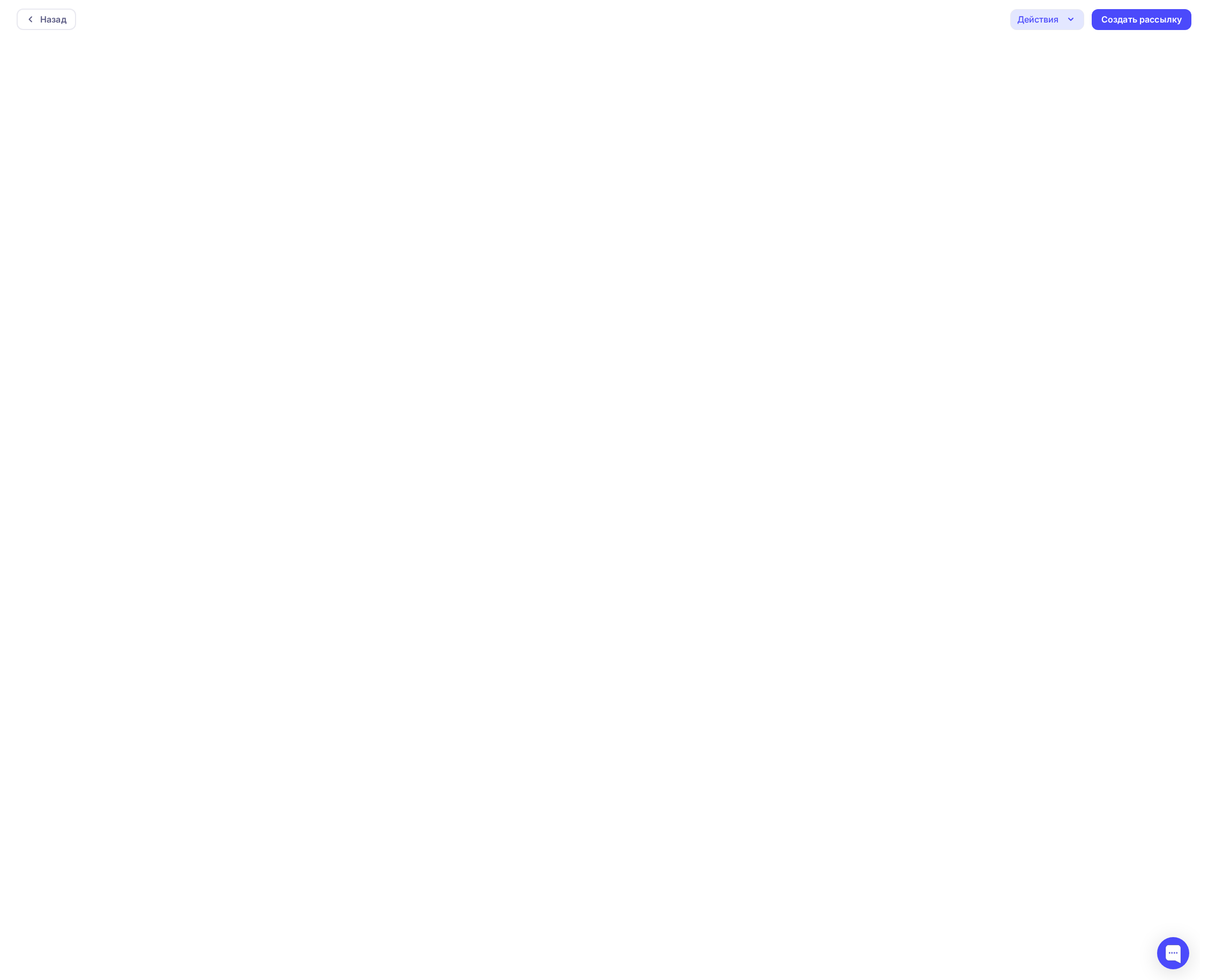
scroll to position [3, 0]
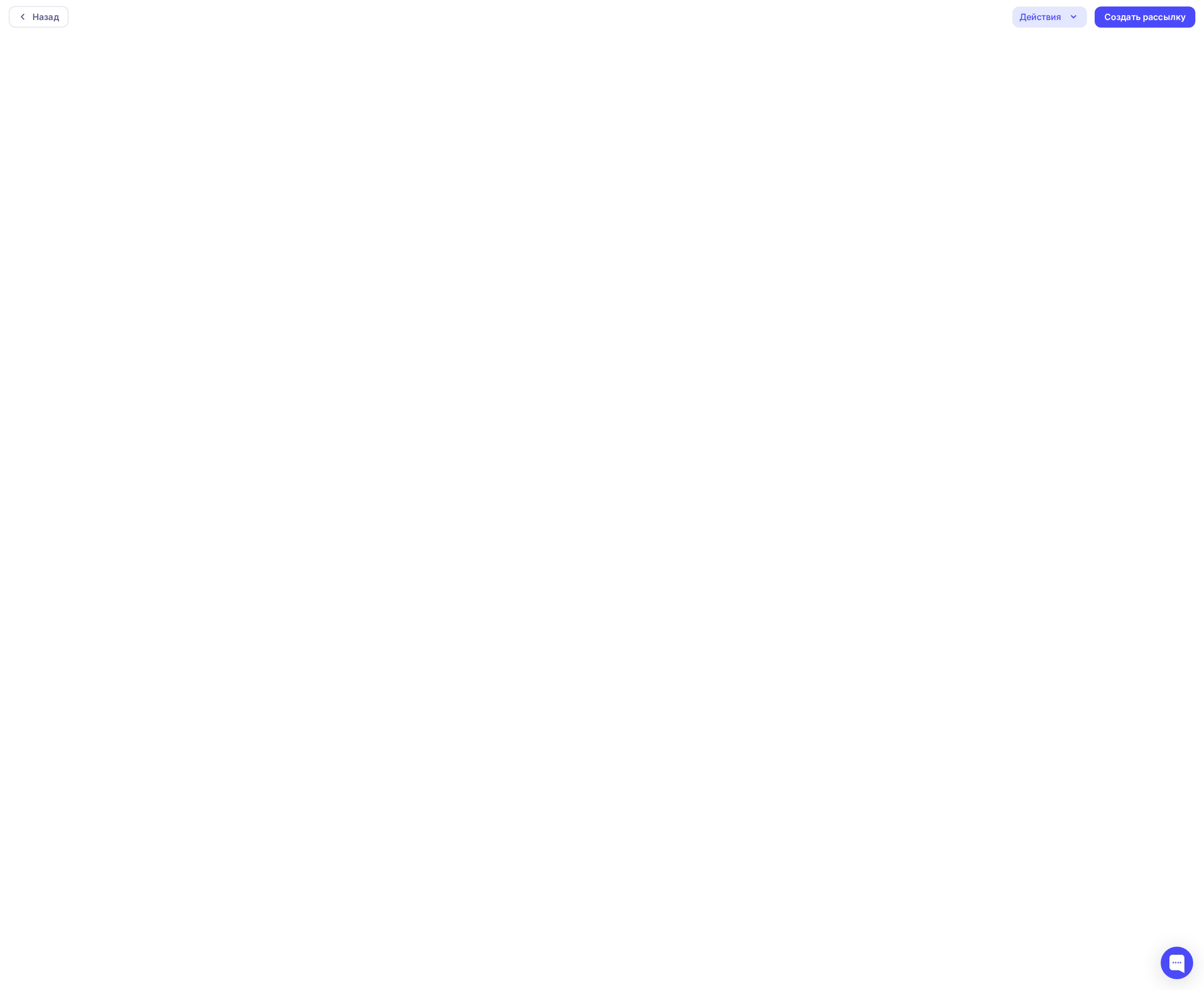
click at [1037, 11] on div "Действия" at bounding box center [1040, 17] width 42 height 13
click at [1054, 51] on div "Отправить тестовое письмо" at bounding box center [1108, 50] width 125 height 13
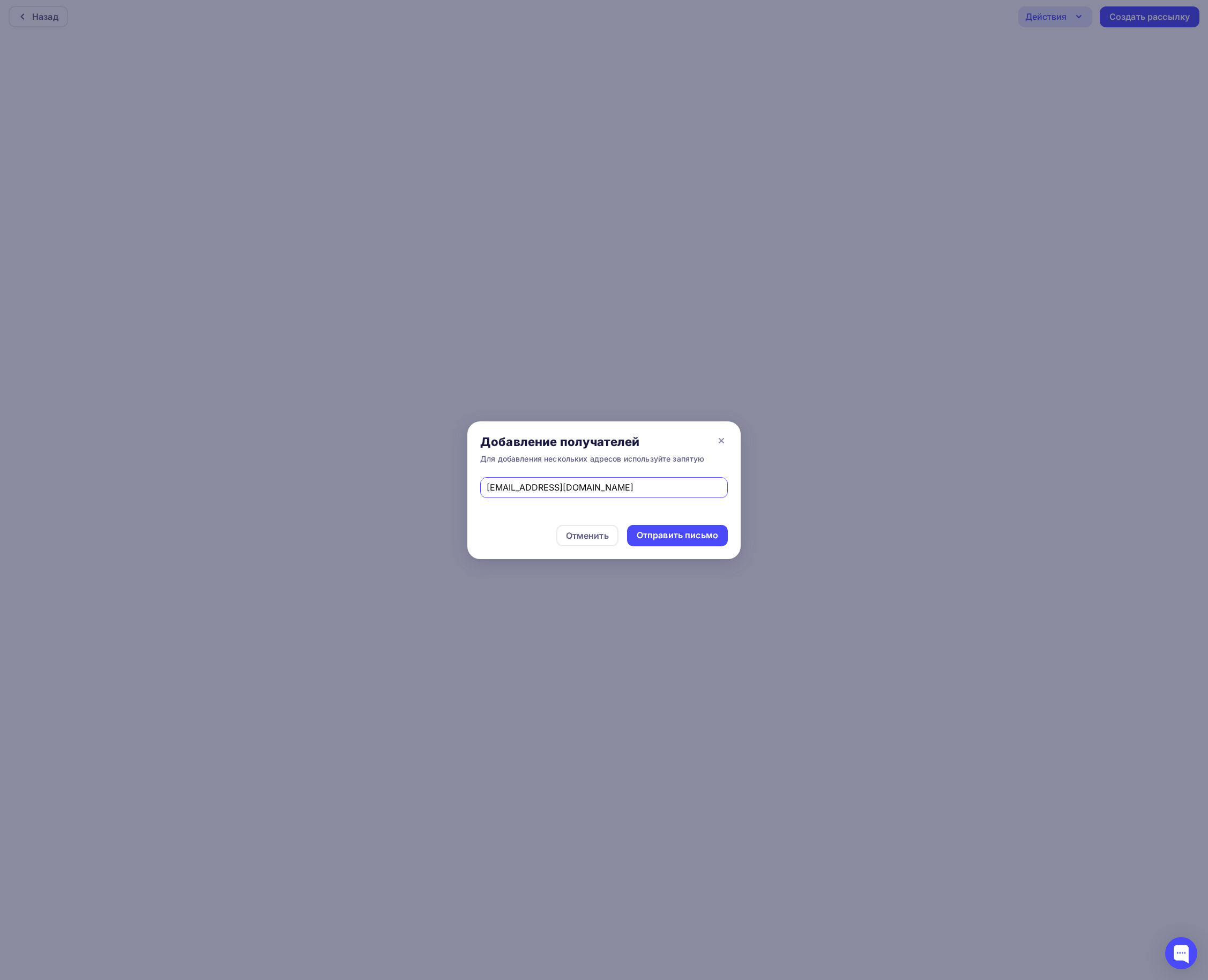
drag, startPoint x: 612, startPoint y: 488, endPoint x: 478, endPoint y: 482, distance: 134.1
click at [490, 491] on input "[EMAIL_ADDRESS][DOMAIN_NAME]" at bounding box center [604, 487] width 235 height 13
type input "v"
type input "ф"
type input "a"
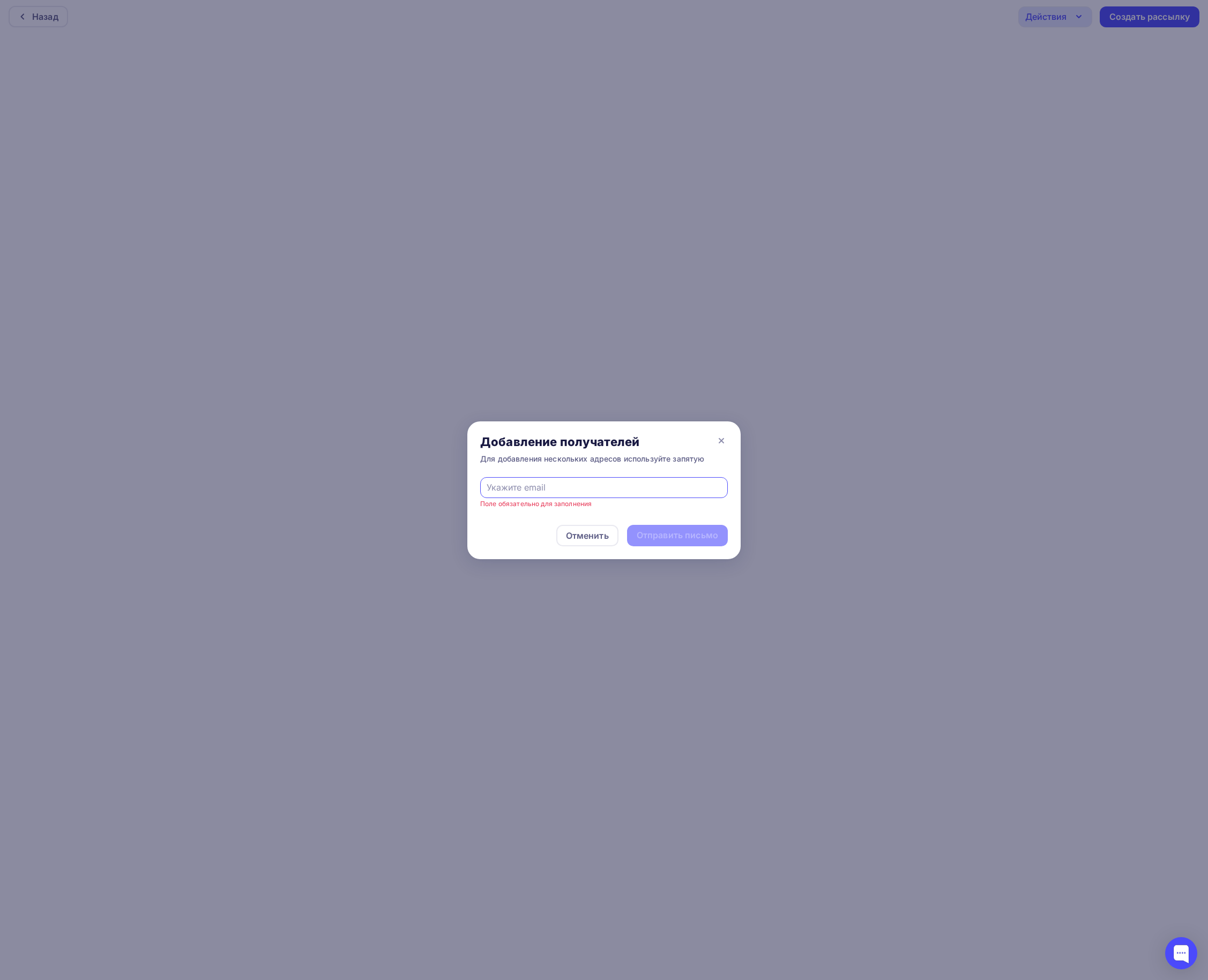
paste input "[URL][DOMAIN_NAME]"
type input "[URL][DOMAIN_NAME]"
click at [570, 529] on div "Отменить" at bounding box center [588, 536] width 43 height 13
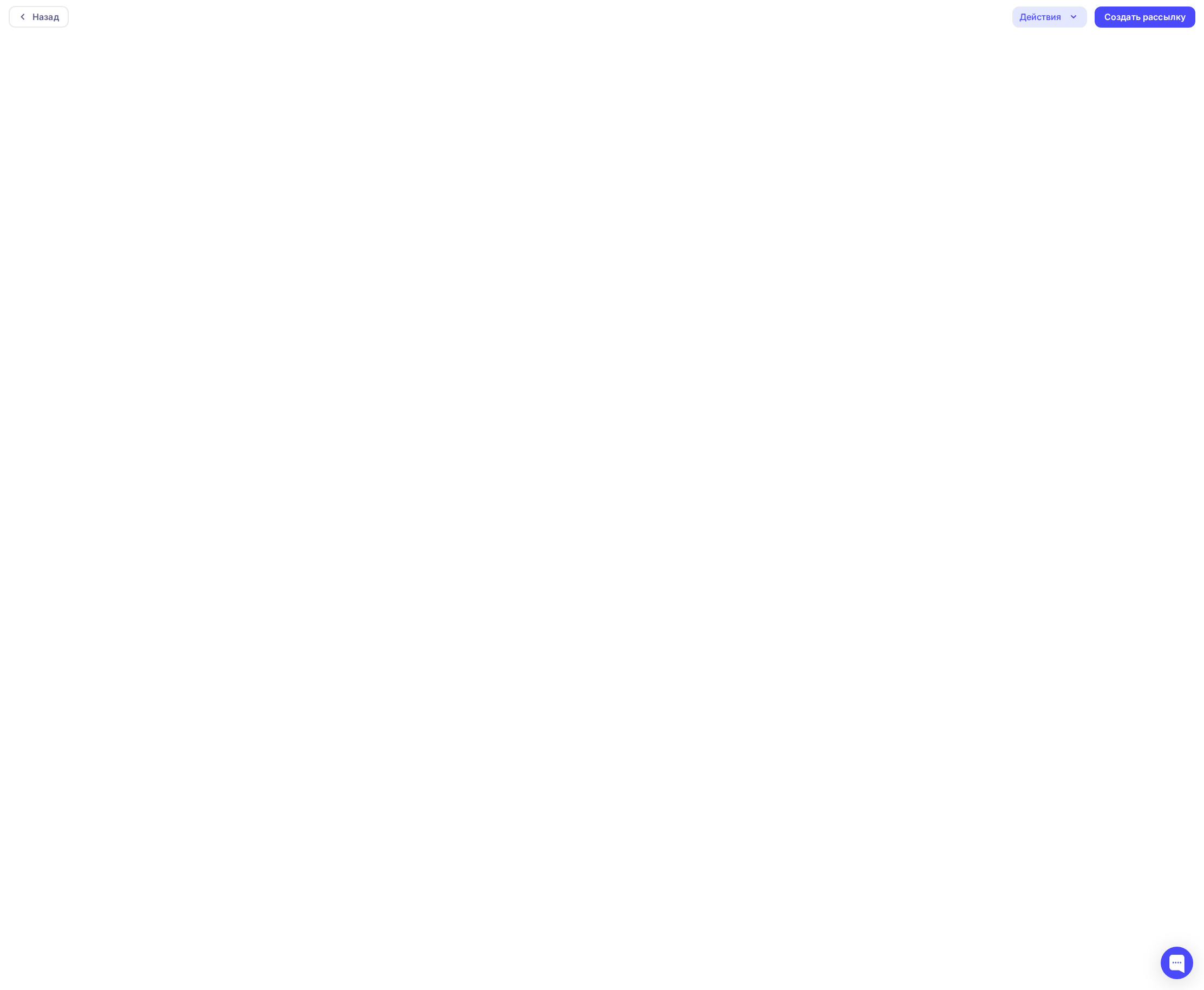
click at [1048, 13] on div "Действия" at bounding box center [1040, 17] width 42 height 13
click at [44, 13] on div "Назад" at bounding box center [45, 17] width 27 height 13
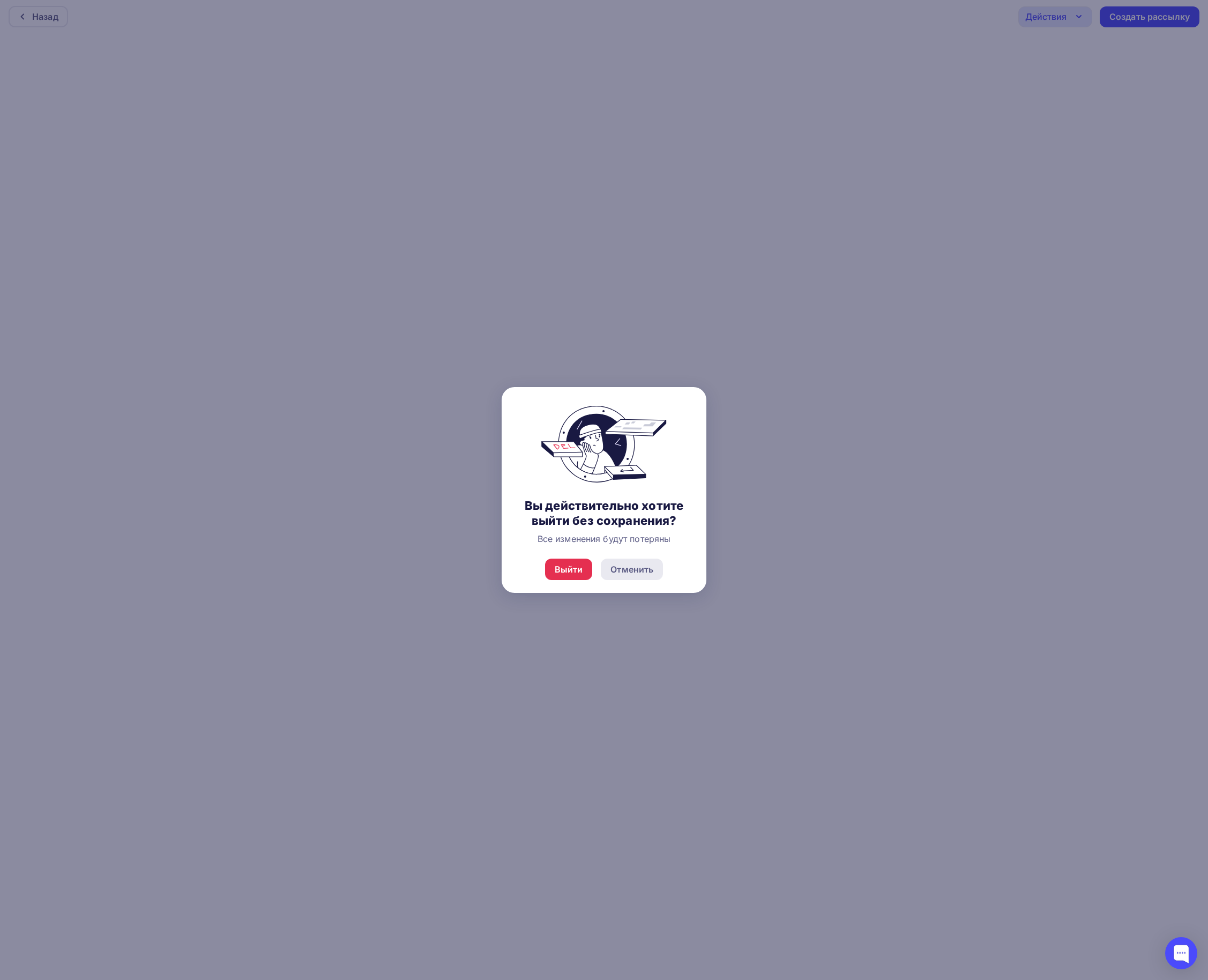
click at [640, 572] on div "Отменить" at bounding box center [632, 569] width 43 height 13
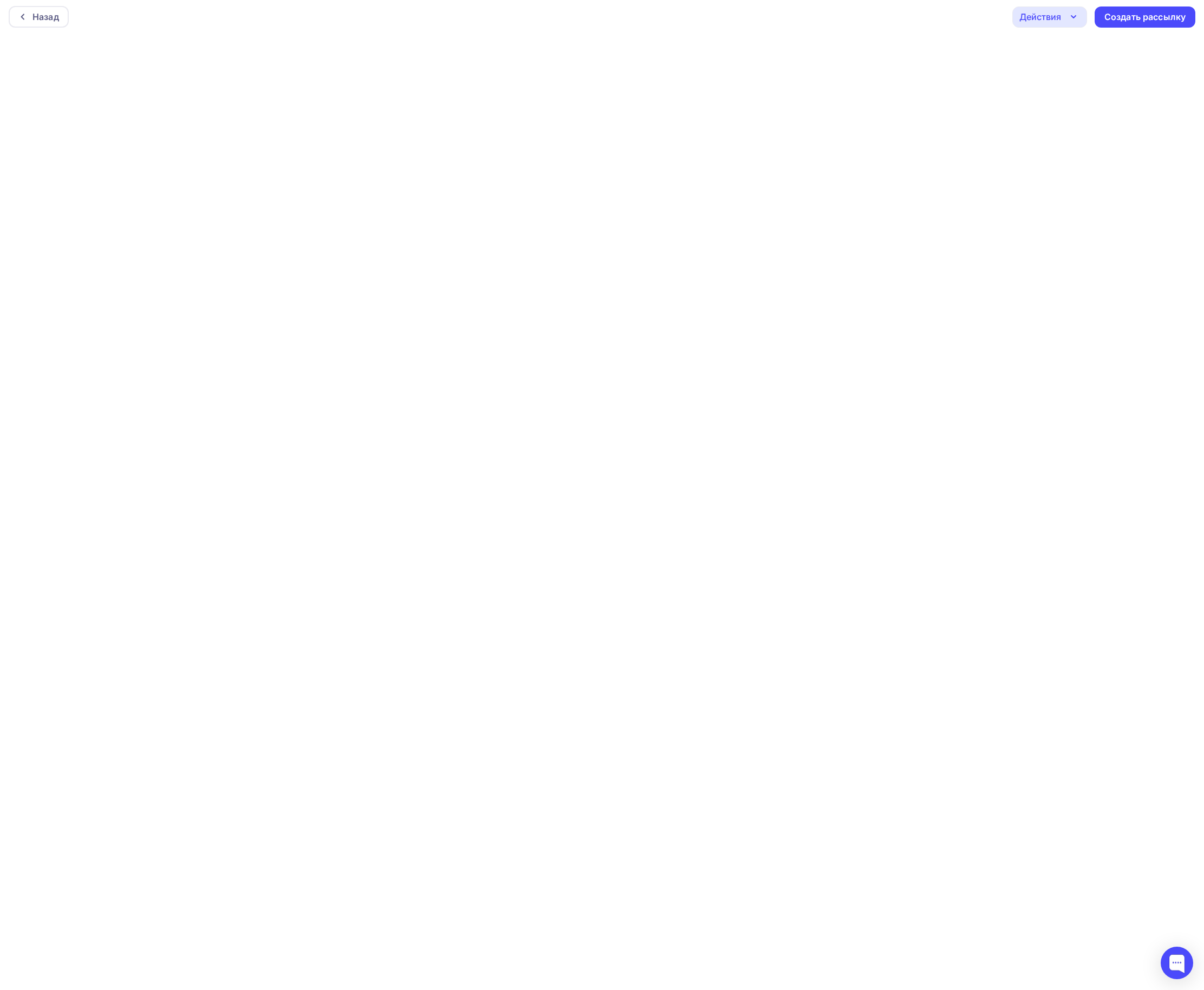
click at [1046, 11] on div "Действия" at bounding box center [1040, 17] width 42 height 13
click at [1058, 137] on div "Выйти без сохранения" at bounding box center [1095, 131] width 99 height 13
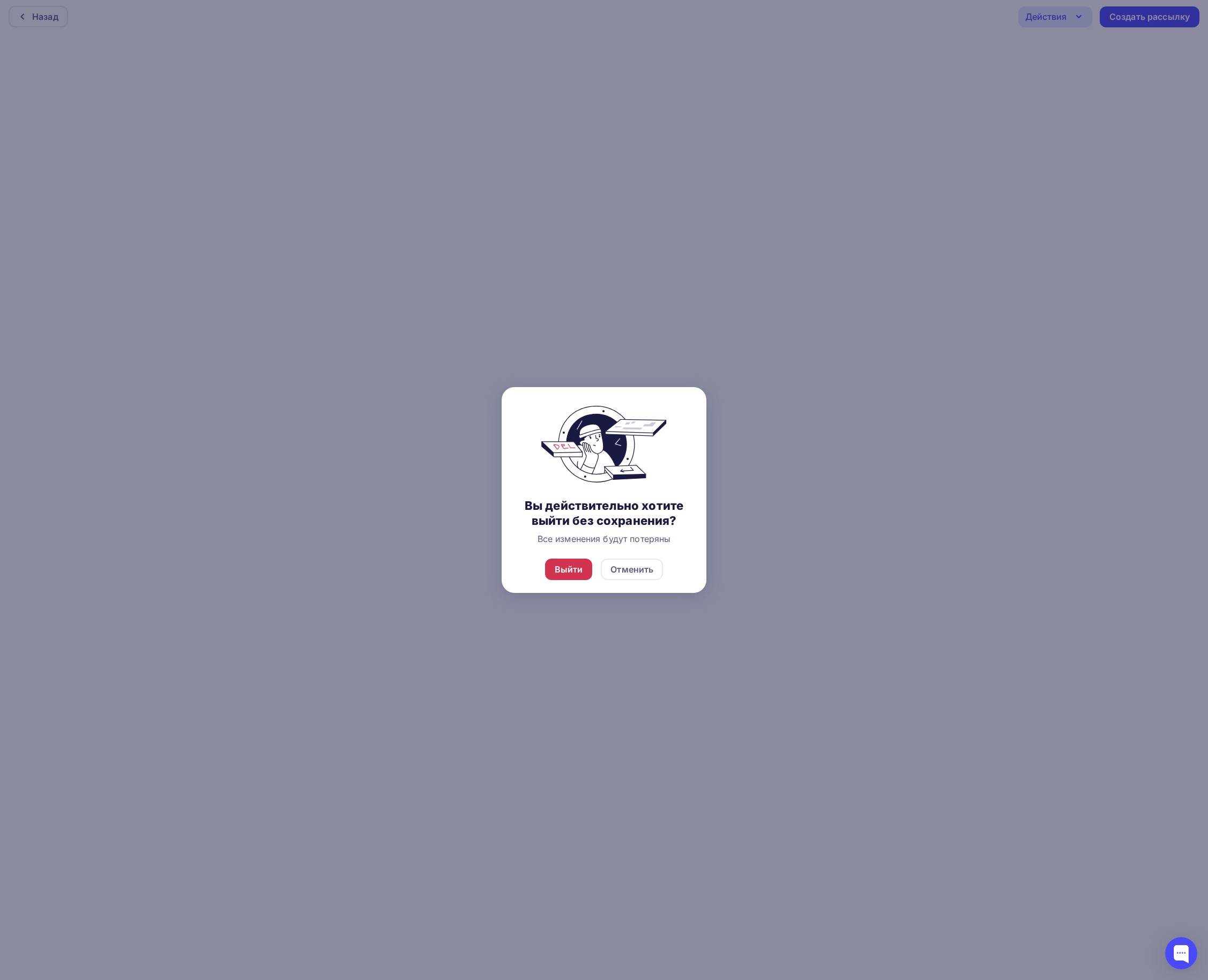
click at [570, 569] on div "Выйти" at bounding box center [568, 569] width 28 height 13
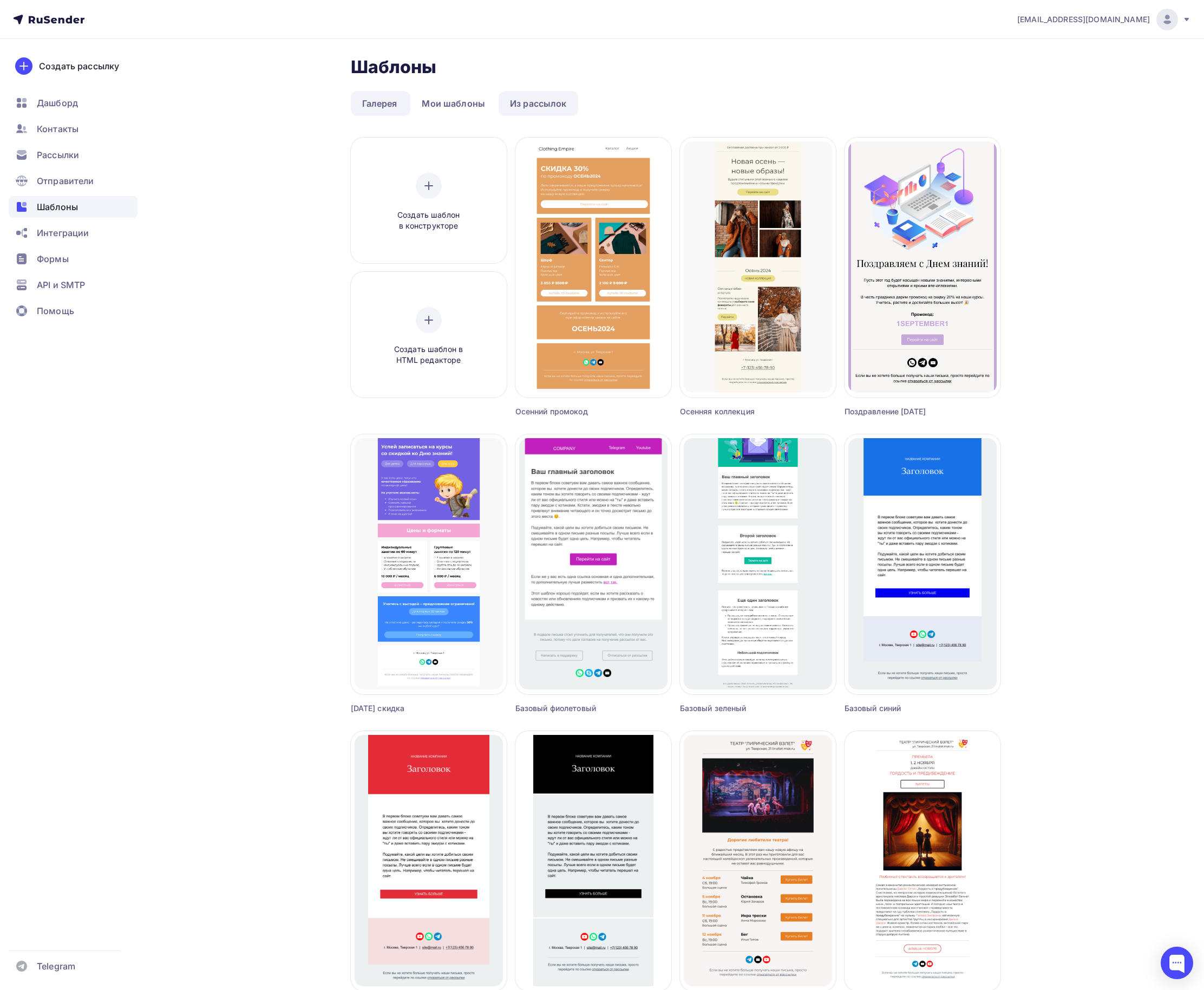
click at [540, 96] on link "Из рассылок" at bounding box center [538, 103] width 79 height 25
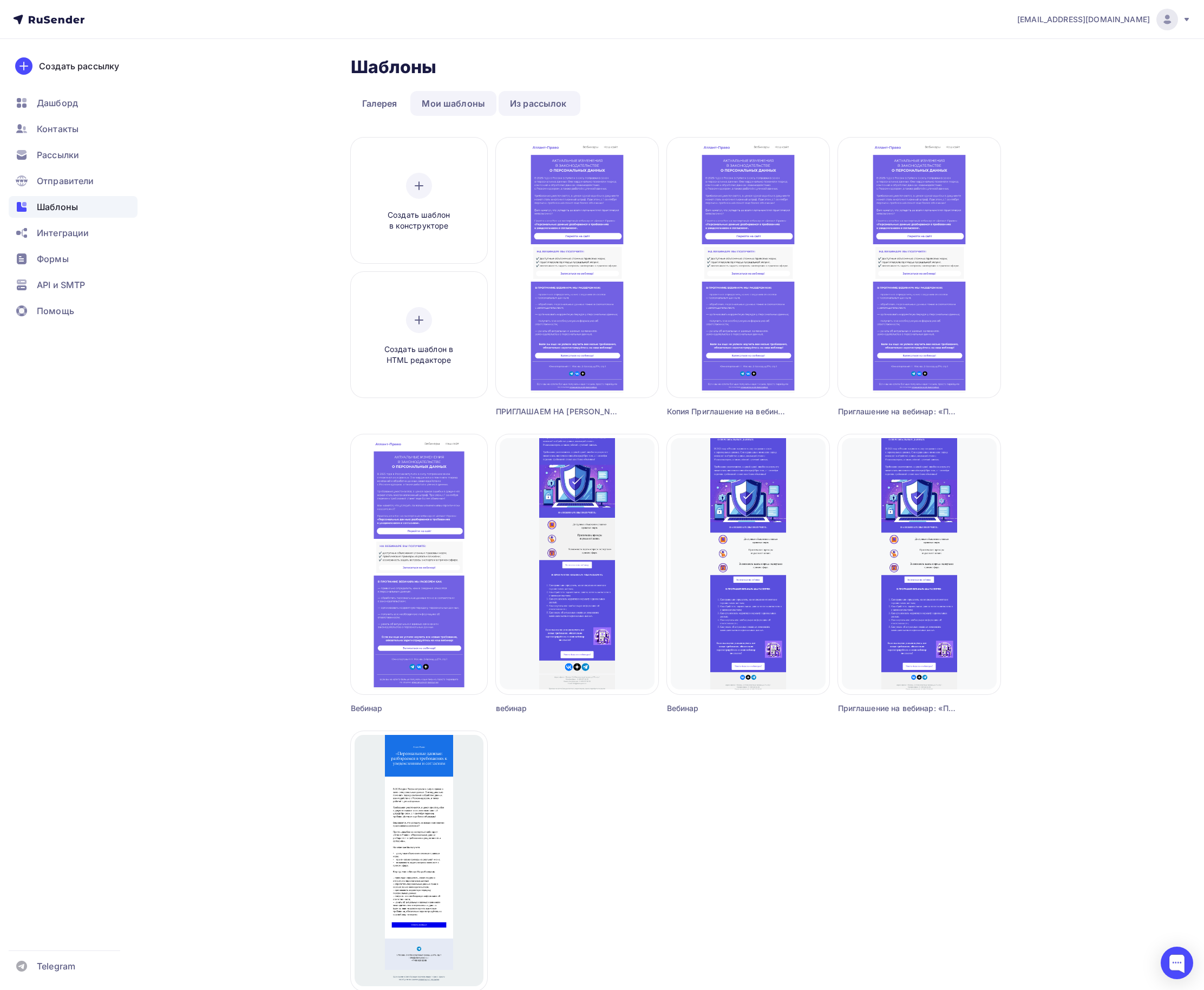
click at [433, 114] on link "Мои шаблоны" at bounding box center [453, 103] width 86 height 25
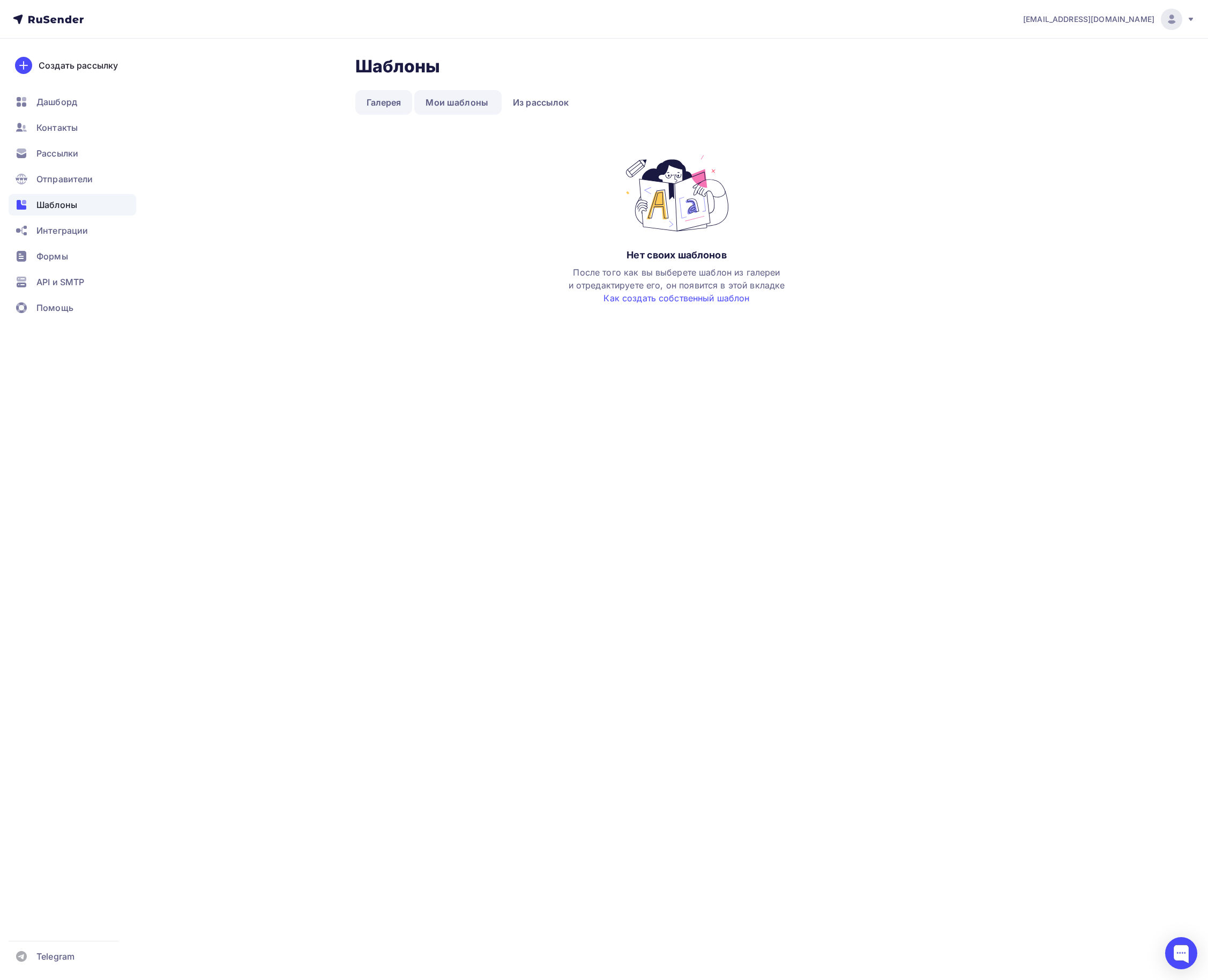
click at [389, 96] on link "Галерея" at bounding box center [384, 102] width 58 height 25
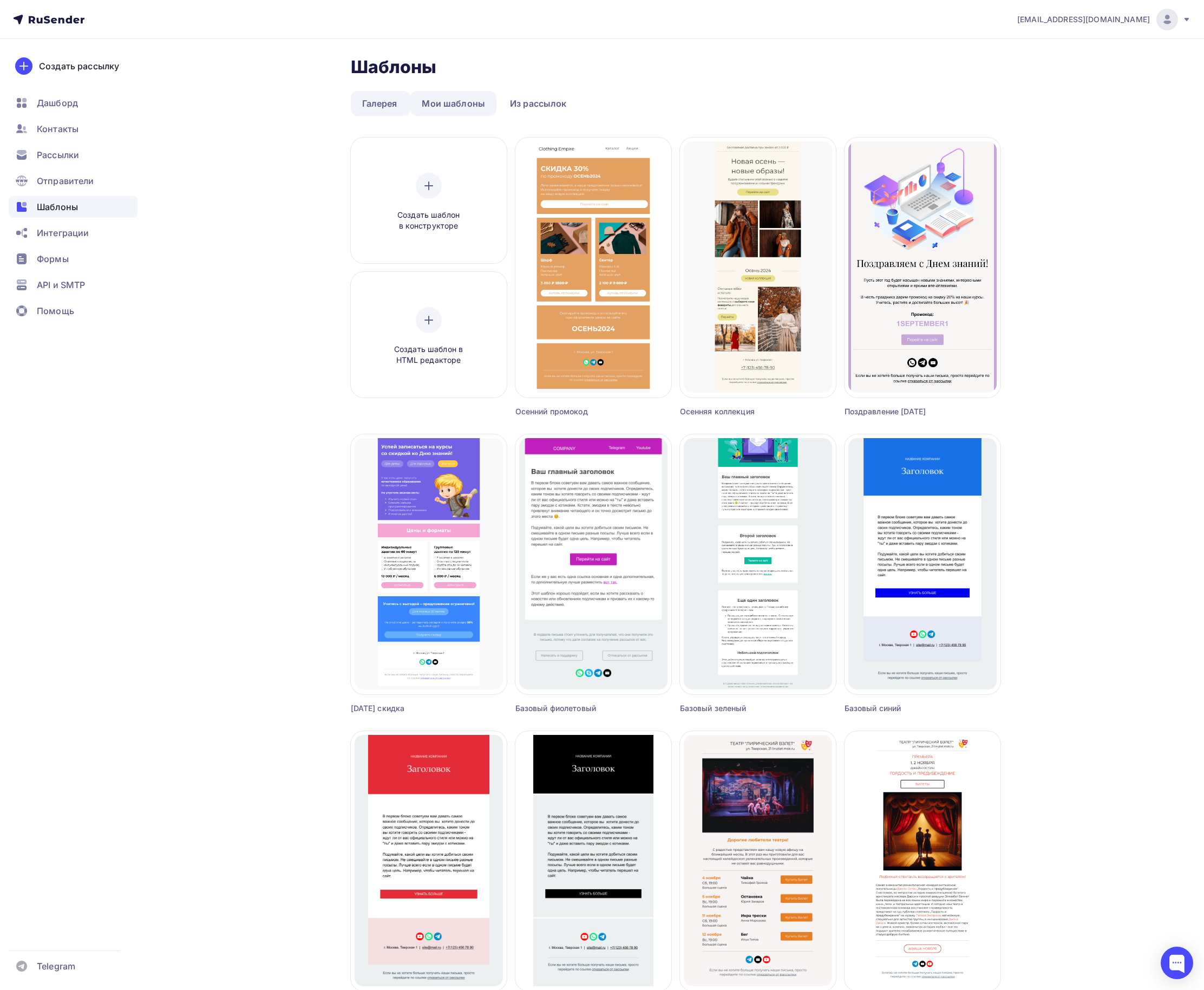
click at [461, 100] on link "Мои шаблоны" at bounding box center [453, 103] width 86 height 25
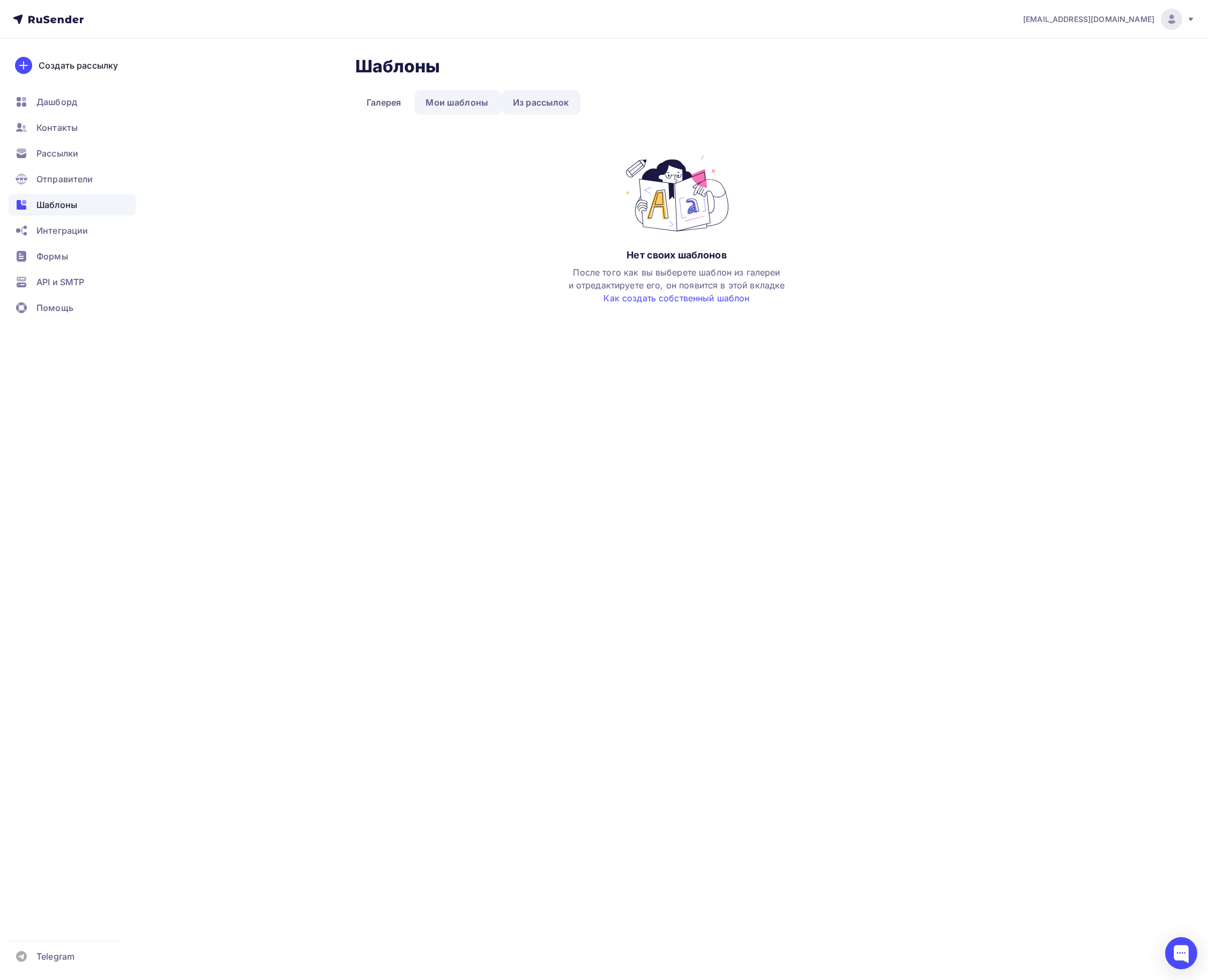
click at [548, 98] on link "Из рассылок" at bounding box center [540, 102] width 78 height 25
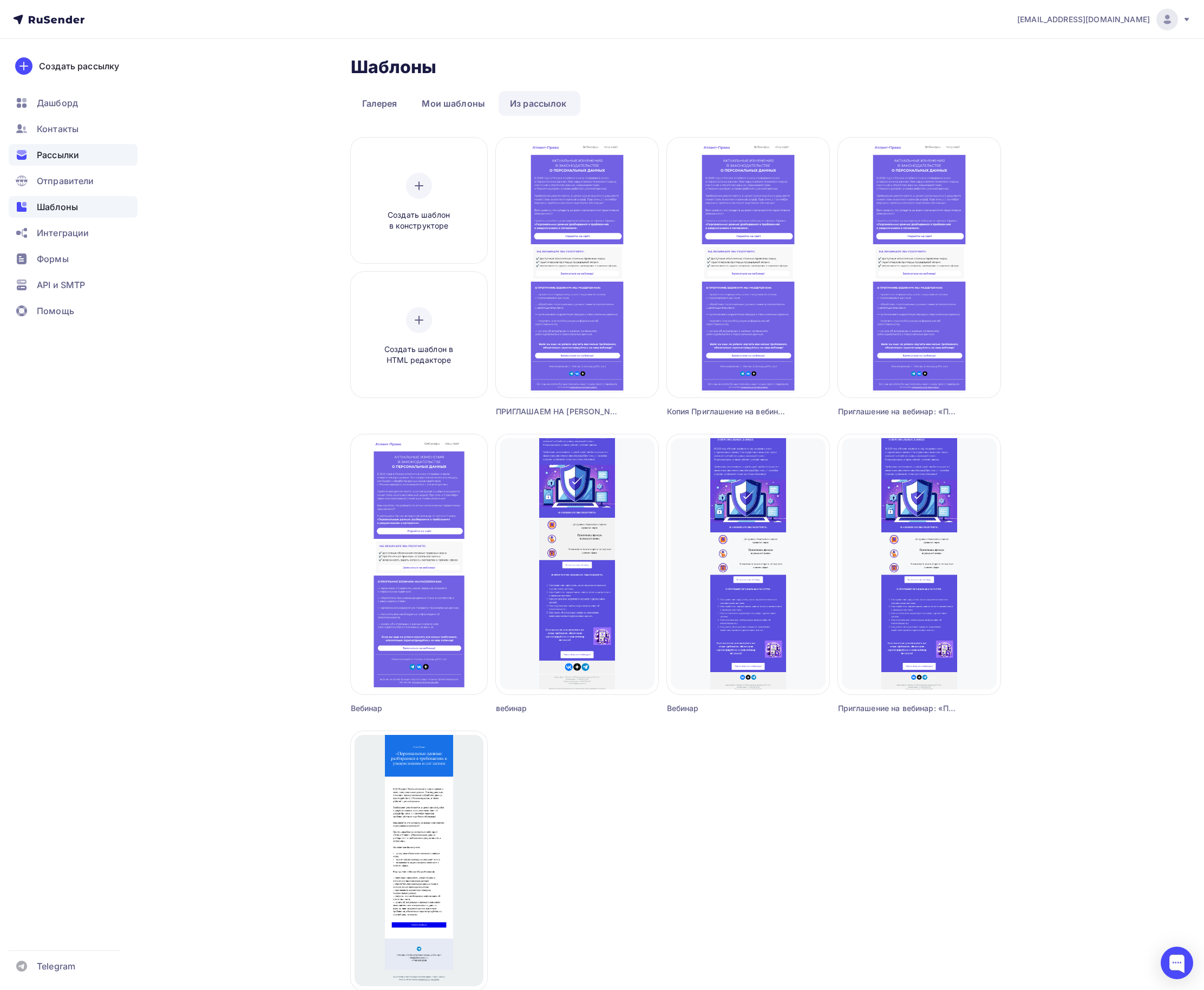
click at [55, 161] on div "Рассылки" at bounding box center [73, 154] width 129 height 22
